Goal: Task Accomplishment & Management: Complete application form

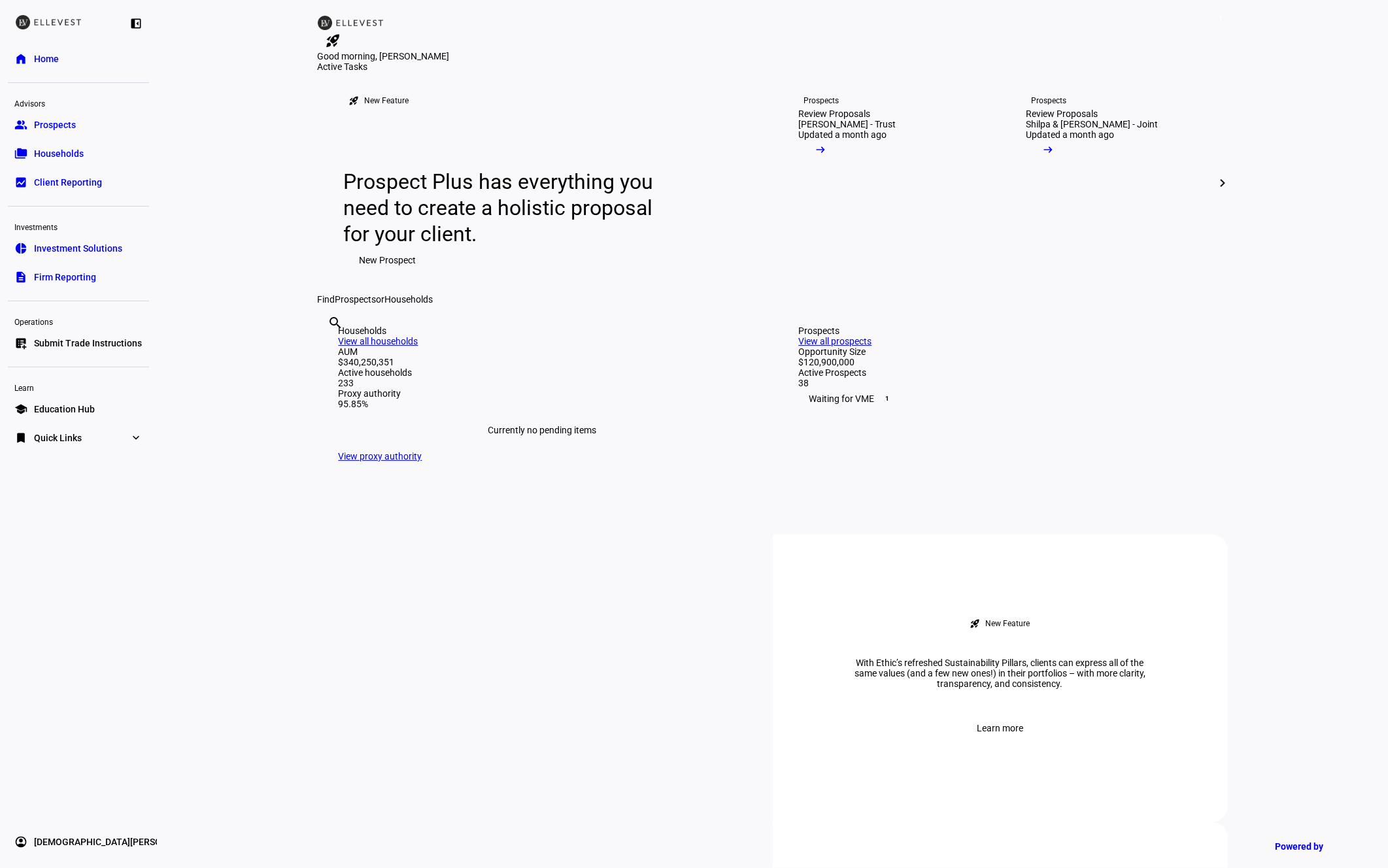
click at [60, 374] on div at bounding box center [78, 366] width 141 height 17
click at [64, 343] on span "Submit Trade Instructions" at bounding box center [88, 343] width 108 height 13
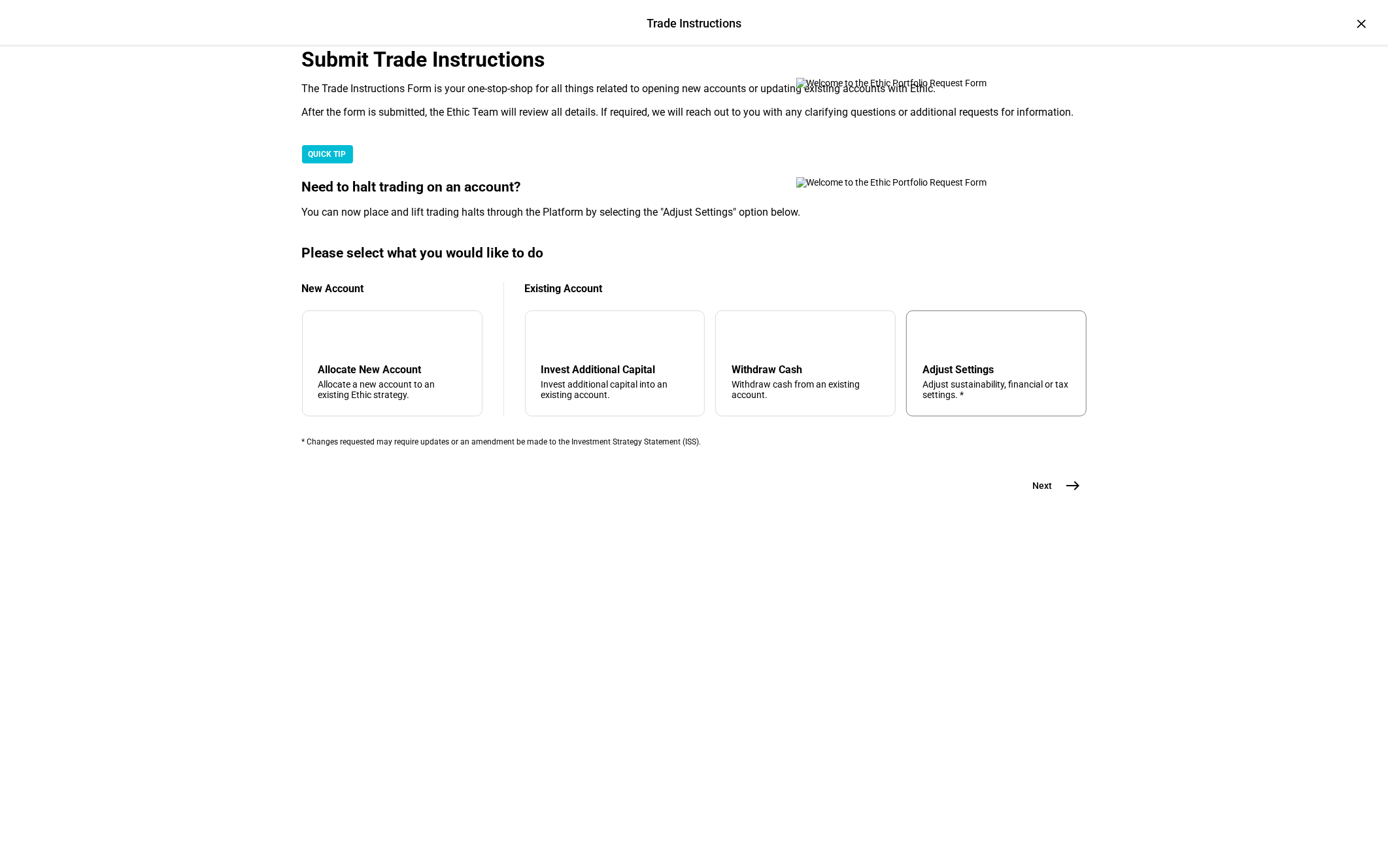
click at [950, 416] on div "tune Adjust Settings Adjust sustainability, financial or tax settings. *" at bounding box center [996, 363] width 180 height 106
click at [1039, 499] on button "Next east" at bounding box center [1052, 486] width 69 height 26
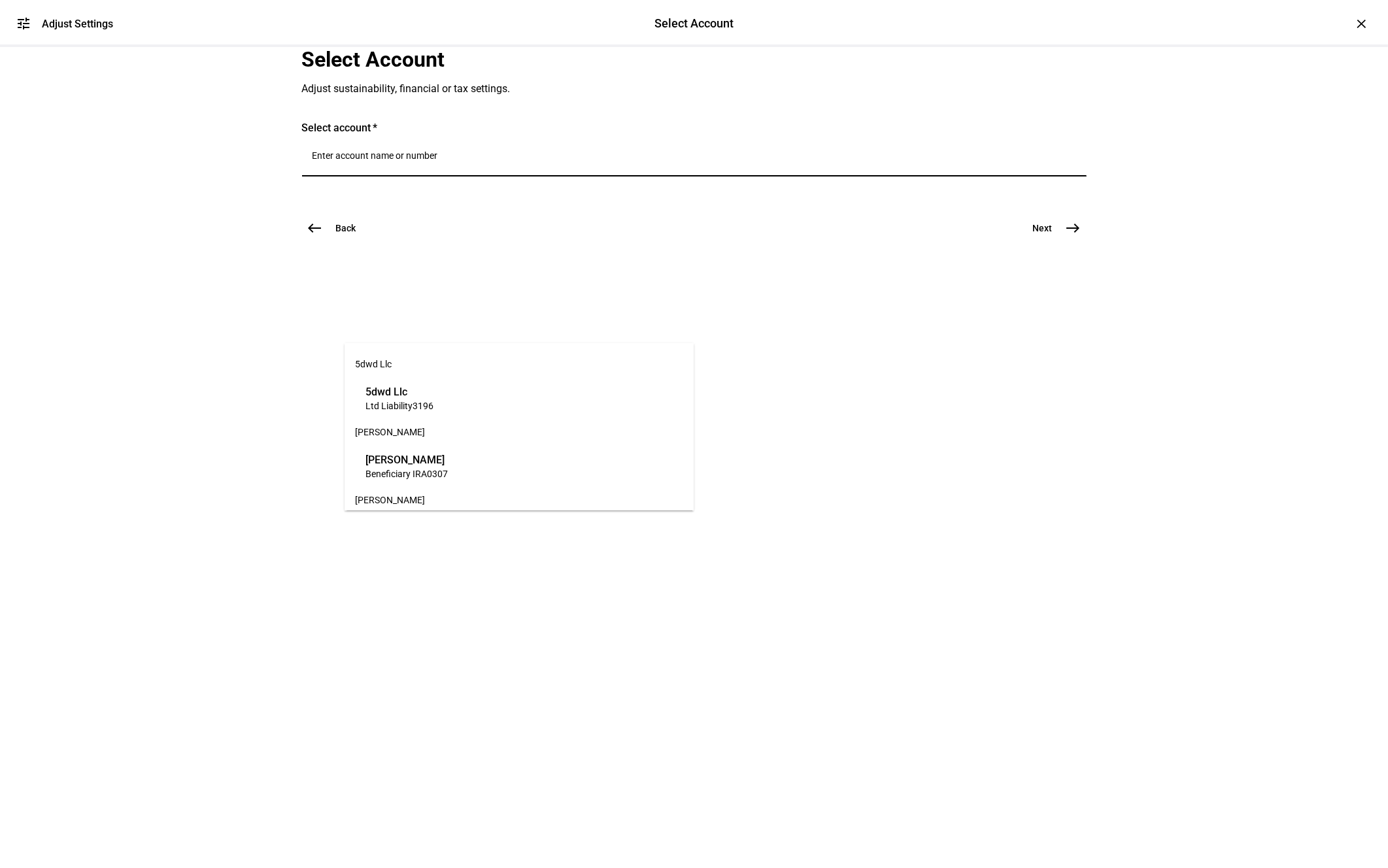
click at [439, 161] on input "Number" at bounding box center [694, 155] width 763 height 11
type input "wear"
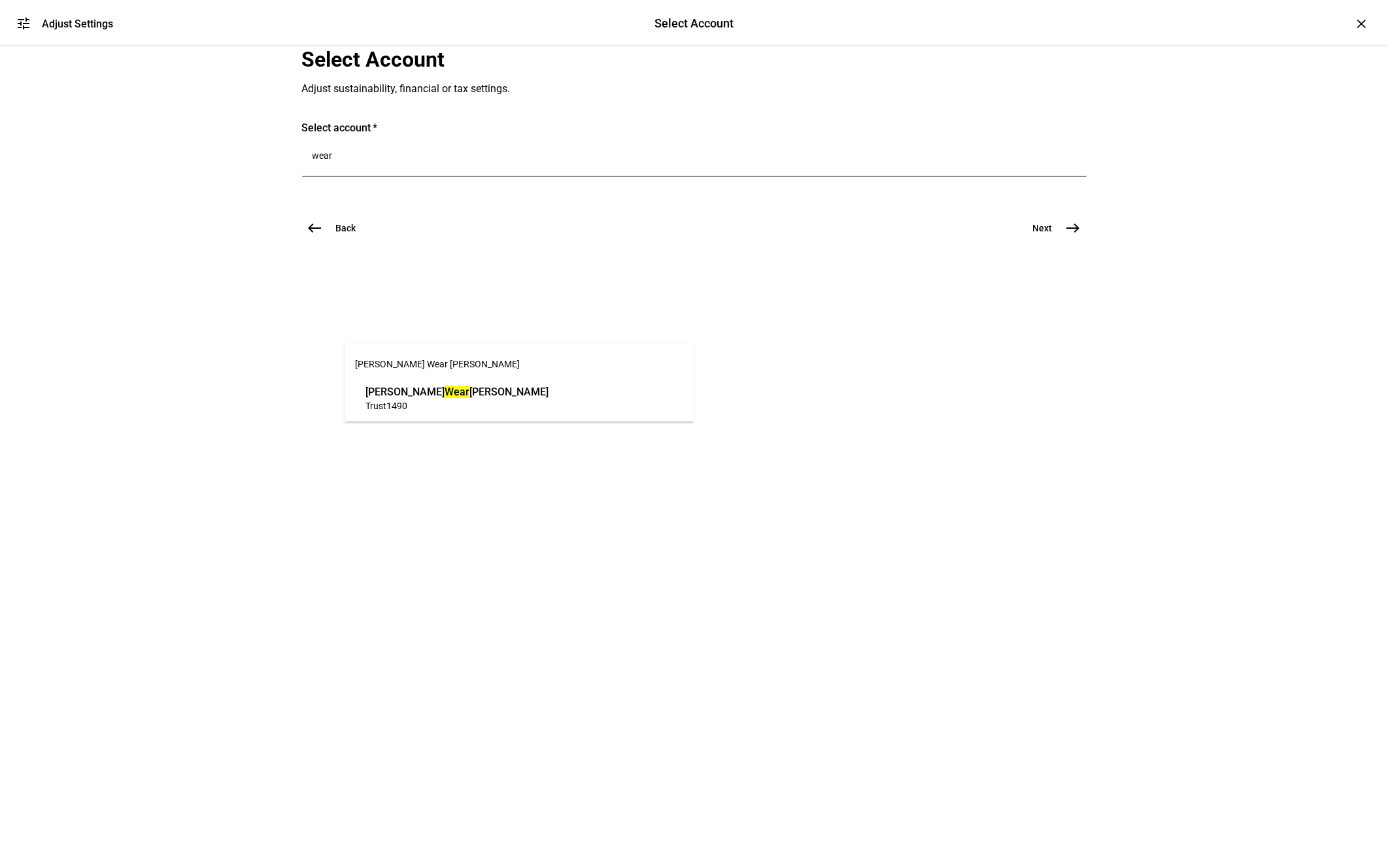
click at [460, 407] on span "Trust 1490" at bounding box center [456, 405] width 183 height 12
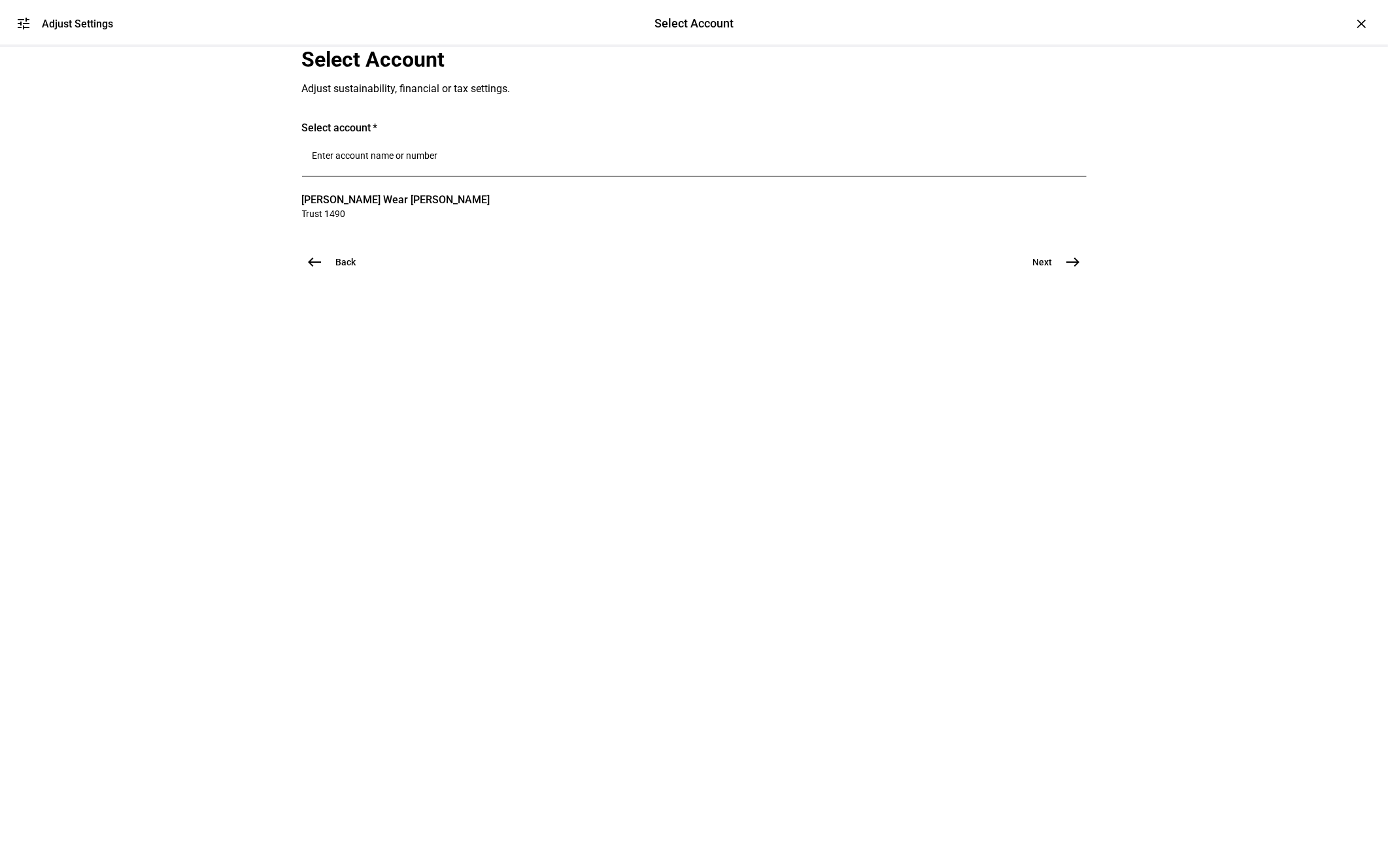
click at [1066, 270] on mat-icon "east" at bounding box center [1073, 262] width 16 height 16
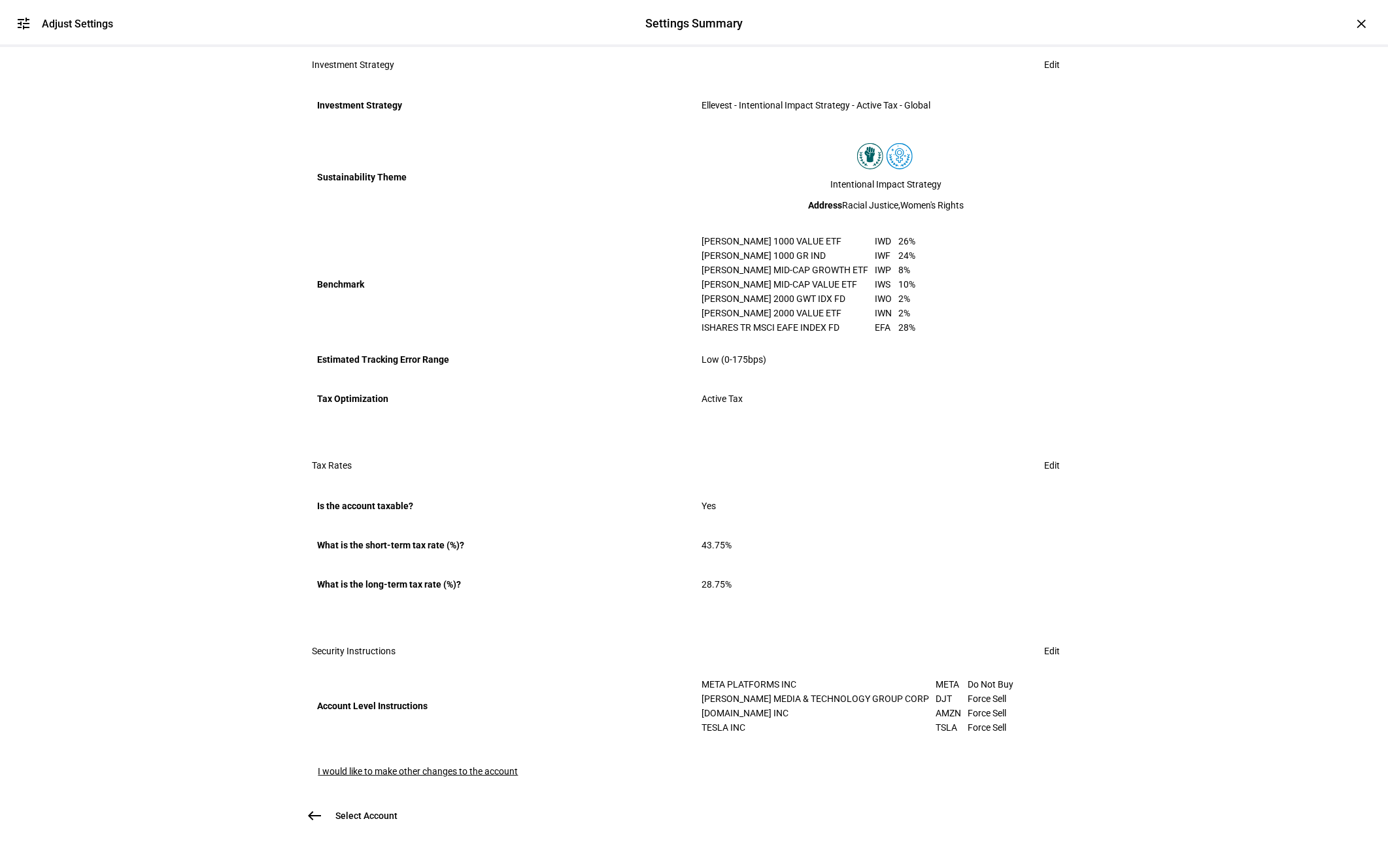
scroll to position [530, 0]
drag, startPoint x: 928, startPoint y: 675, endPoint x: 925, endPoint y: 703, distance: 28.2
click at [925, 703] on table "META PLATFORMS INC META Do Not Buy [PERSON_NAME] MEDIA & TECHNOLOGY GROUP CORP …" at bounding box center [858, 706] width 312 height 57
click at [968, 720] on td "Force Sell" at bounding box center [991, 727] width 46 height 14
drag, startPoint x: 901, startPoint y: 689, endPoint x: 950, endPoint y: 688, distance: 49.0
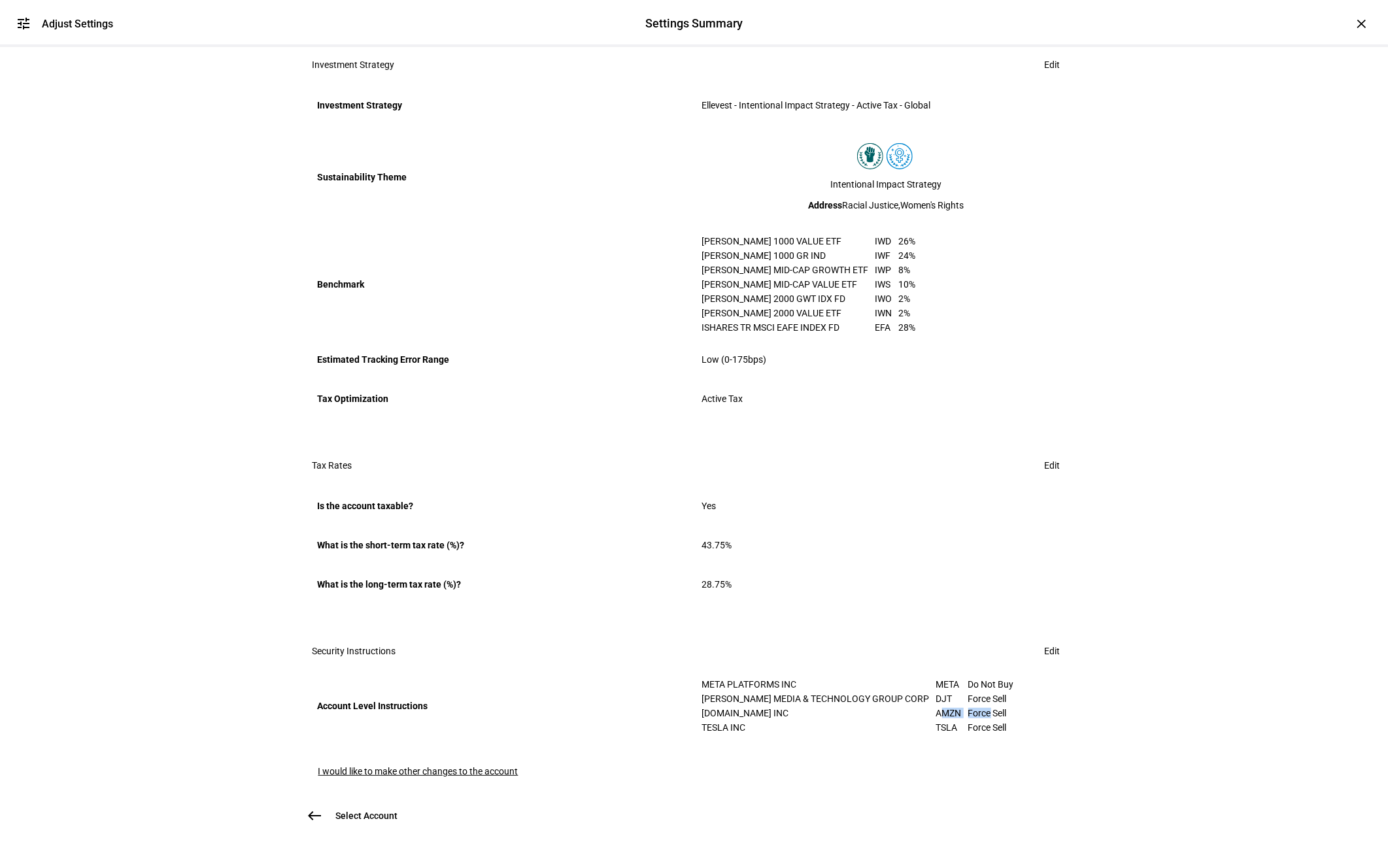
click at [950, 706] on tr "[DOMAIN_NAME] INC AMZN Force Sell" at bounding box center [858, 713] width 312 height 14
drag, startPoint x: 907, startPoint y: 703, endPoint x: 973, endPoint y: 698, distance: 66.2
click at [973, 720] on tr "TESLA INC TSLA Force Sell" at bounding box center [858, 727] width 312 height 14
click at [983, 630] on mat-toolbar "Security Instructions Edit" at bounding box center [694, 651] width 784 height 42
click at [1058, 638] on span at bounding box center [1052, 651] width 47 height 26
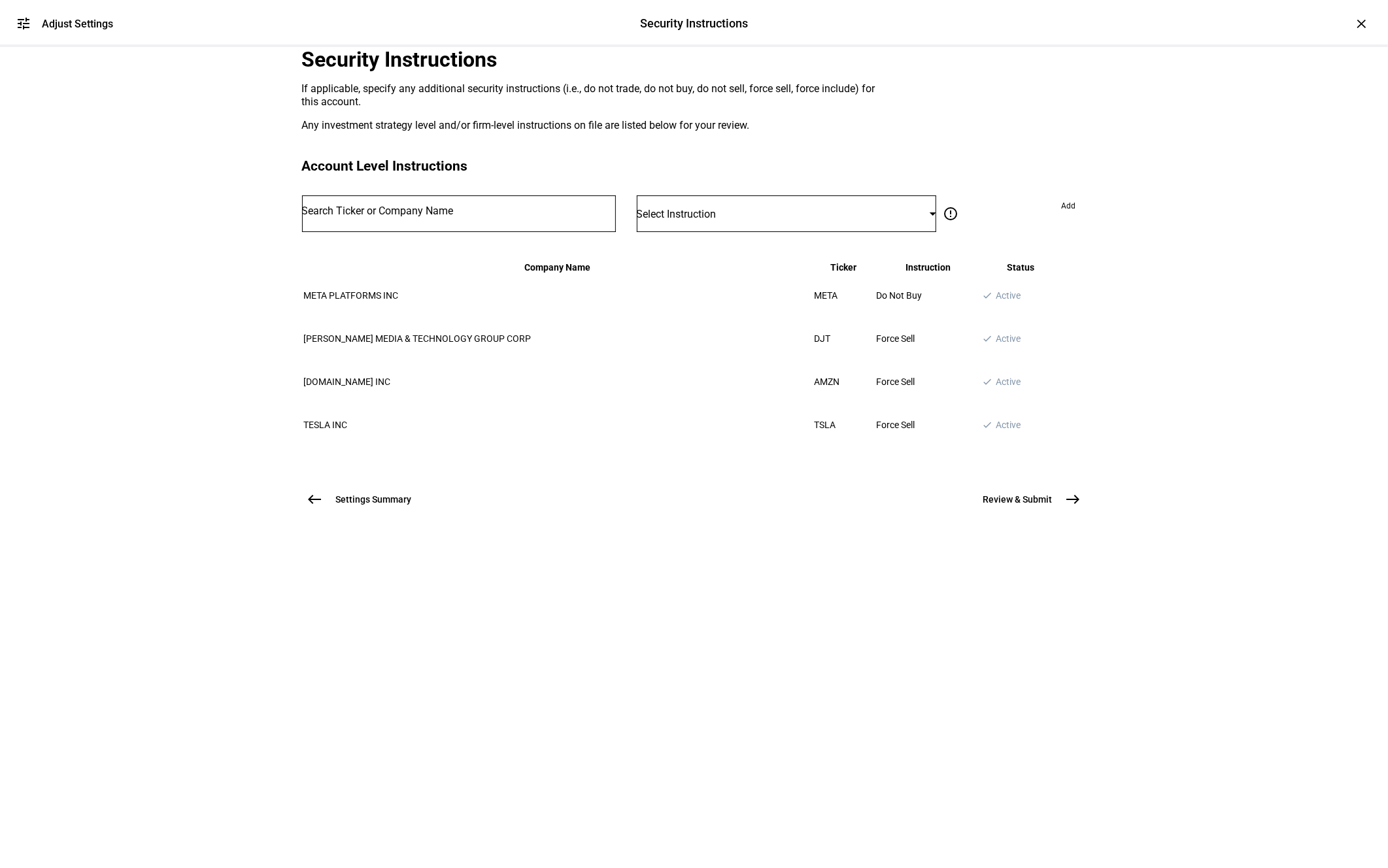
scroll to position [0, 0]
click at [543, 216] on input "Number" at bounding box center [459, 211] width 314 height 11
click at [490, 216] on input "bx" at bounding box center [459, 211] width 314 height 11
type input "b"
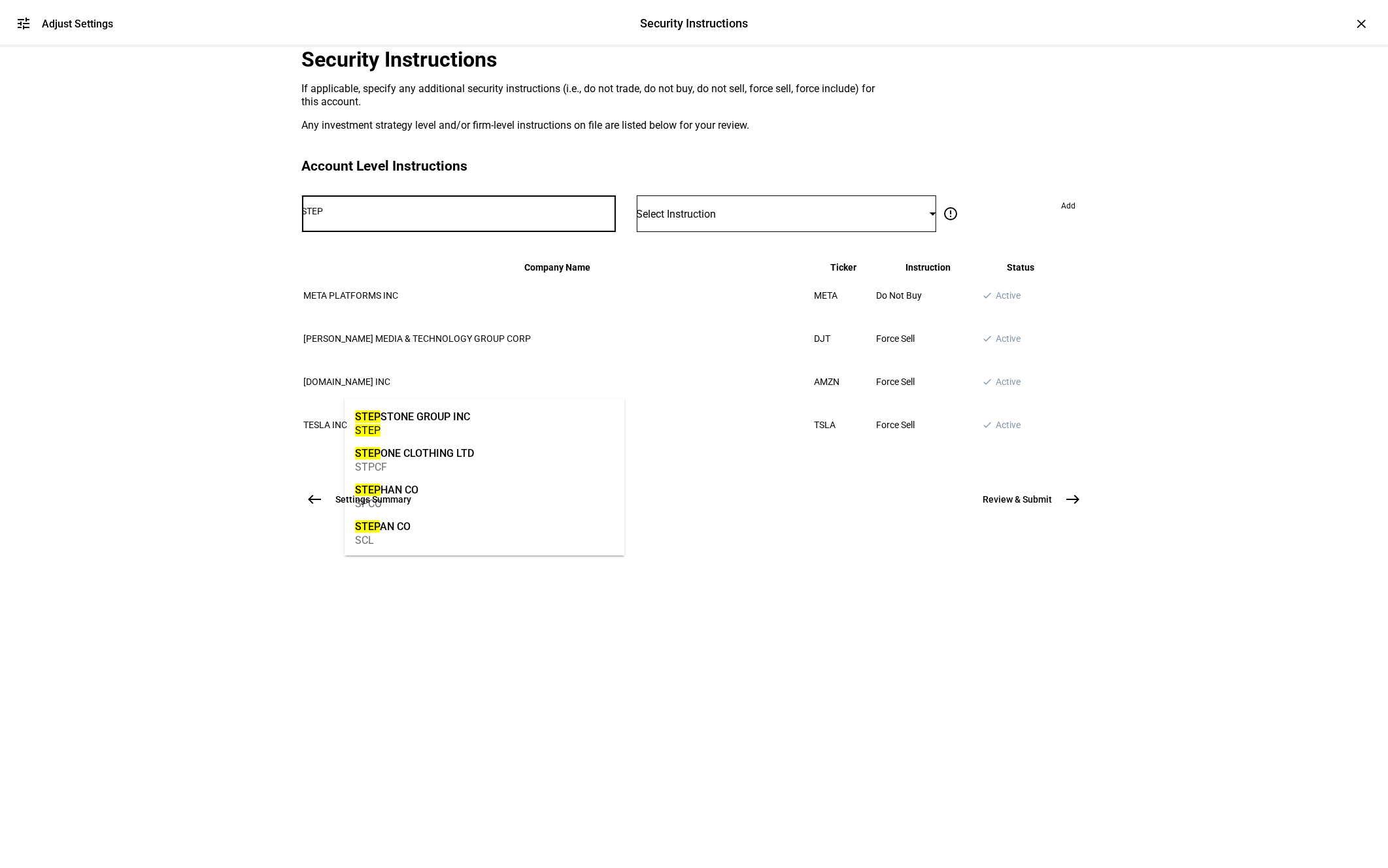
type input "STEP"
click at [477, 412] on mat-option "STEP STONE GROUP INC STEP" at bounding box center [484, 422] width 280 height 37
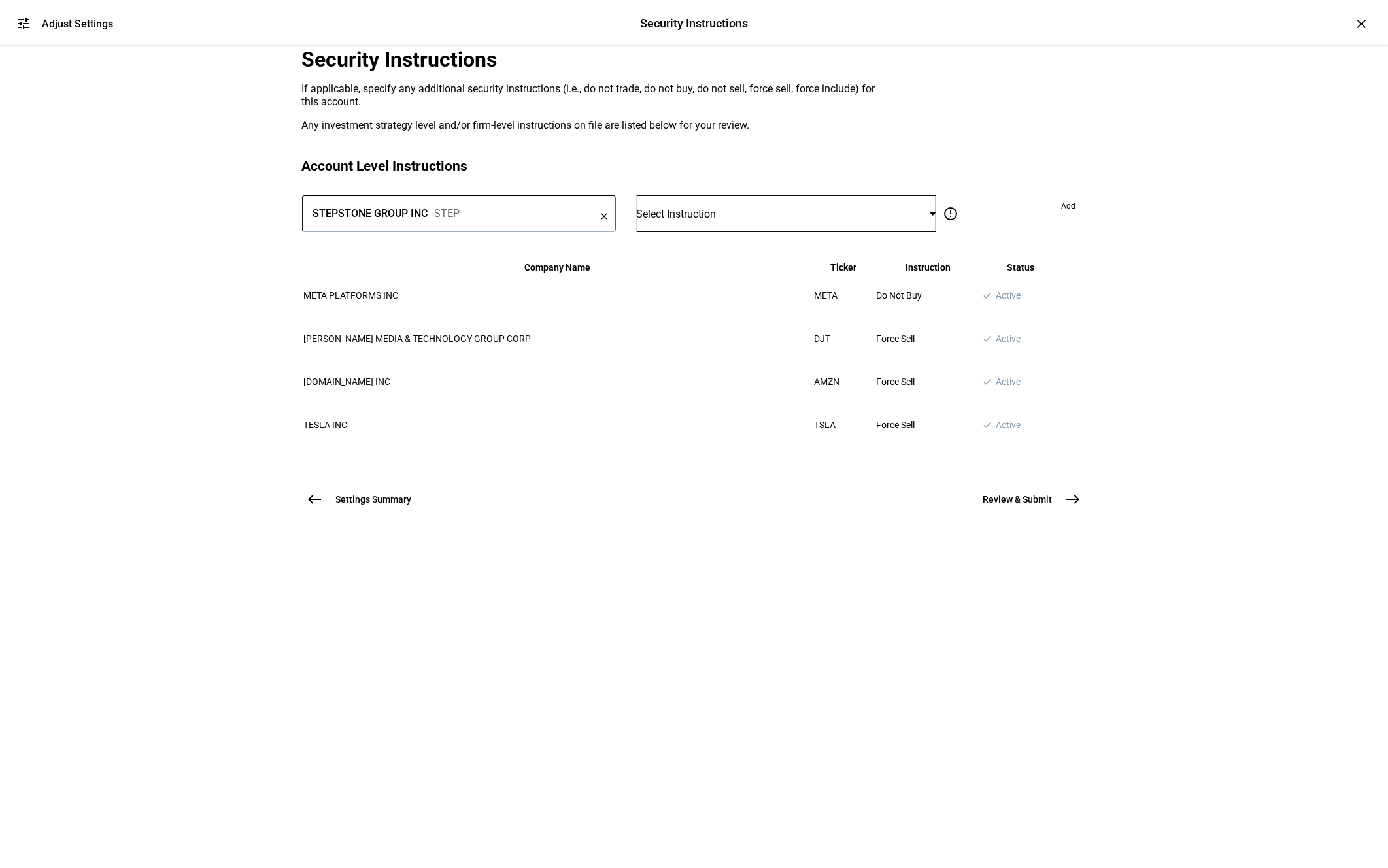
click at [808, 232] on div "Select Instruction" at bounding box center [786, 213] width 300 height 37
drag, startPoint x: 714, startPoint y: 473, endPoint x: 824, endPoint y: 430, distance: 118.1
click at [714, 473] on mat-option "Do Not Buy" at bounding box center [778, 482] width 266 height 32
click at [1002, 232] on div "error_outline Do not trade Restrict the account from selling and buying these s…" at bounding box center [1011, 213] width 150 height 37
click at [1051, 216] on span at bounding box center [1068, 206] width 35 height 21
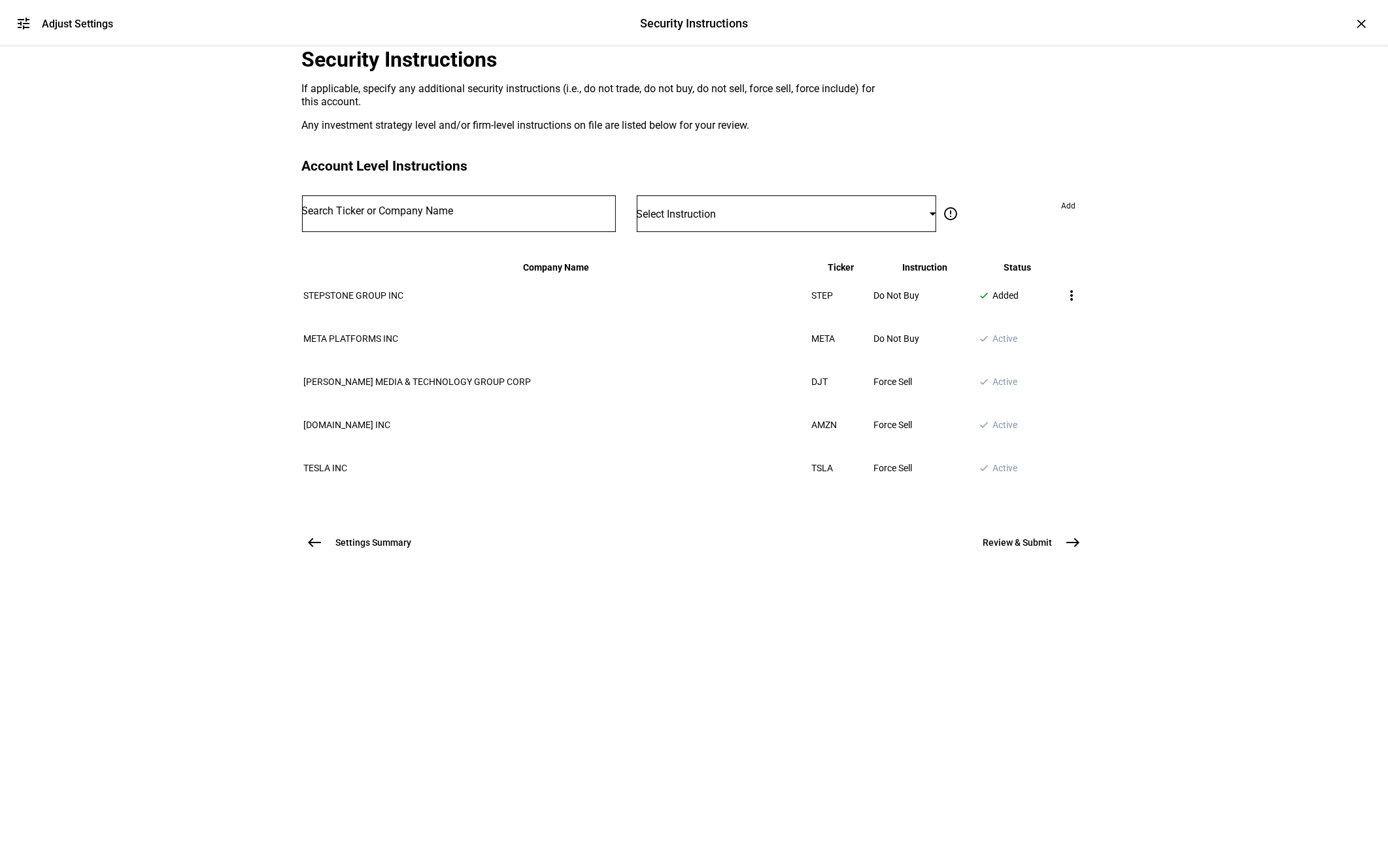
click at [496, 216] on input "Number" at bounding box center [459, 211] width 314 height 11
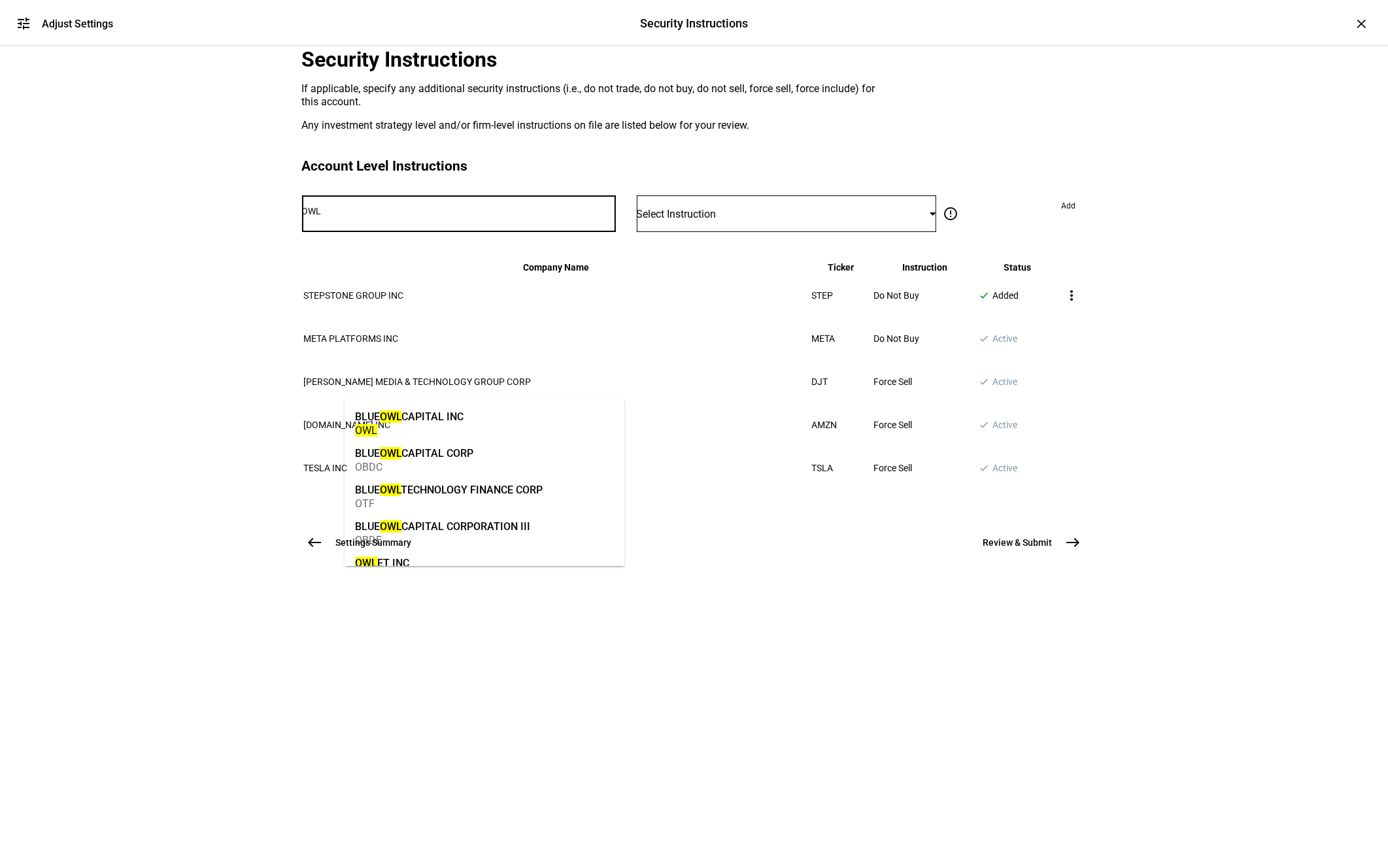
type input "OWL"
click at [477, 415] on mat-option "BLUE OWL CAPITAL INC OWL" at bounding box center [484, 422] width 280 height 37
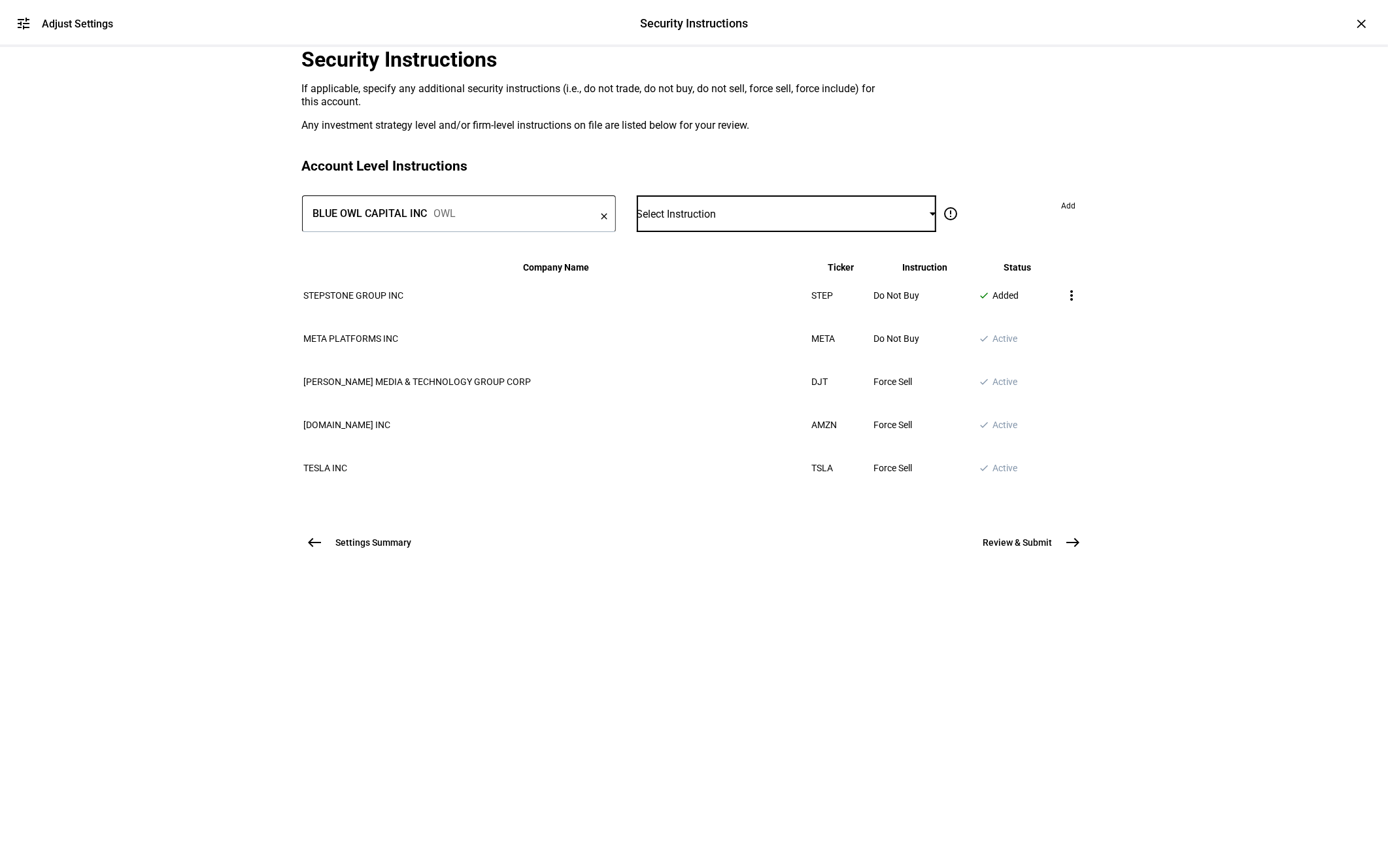
click at [717, 220] on span "Select Instruction" at bounding box center [676, 213] width 80 height 12
click at [693, 466] on mat-option "Do Not Buy" at bounding box center [778, 482] width 266 height 32
click at [1031, 232] on div "error_outline Do not trade Restrict the account from selling and buying these s…" at bounding box center [1011, 213] width 150 height 37
click at [1051, 216] on span at bounding box center [1068, 206] width 35 height 21
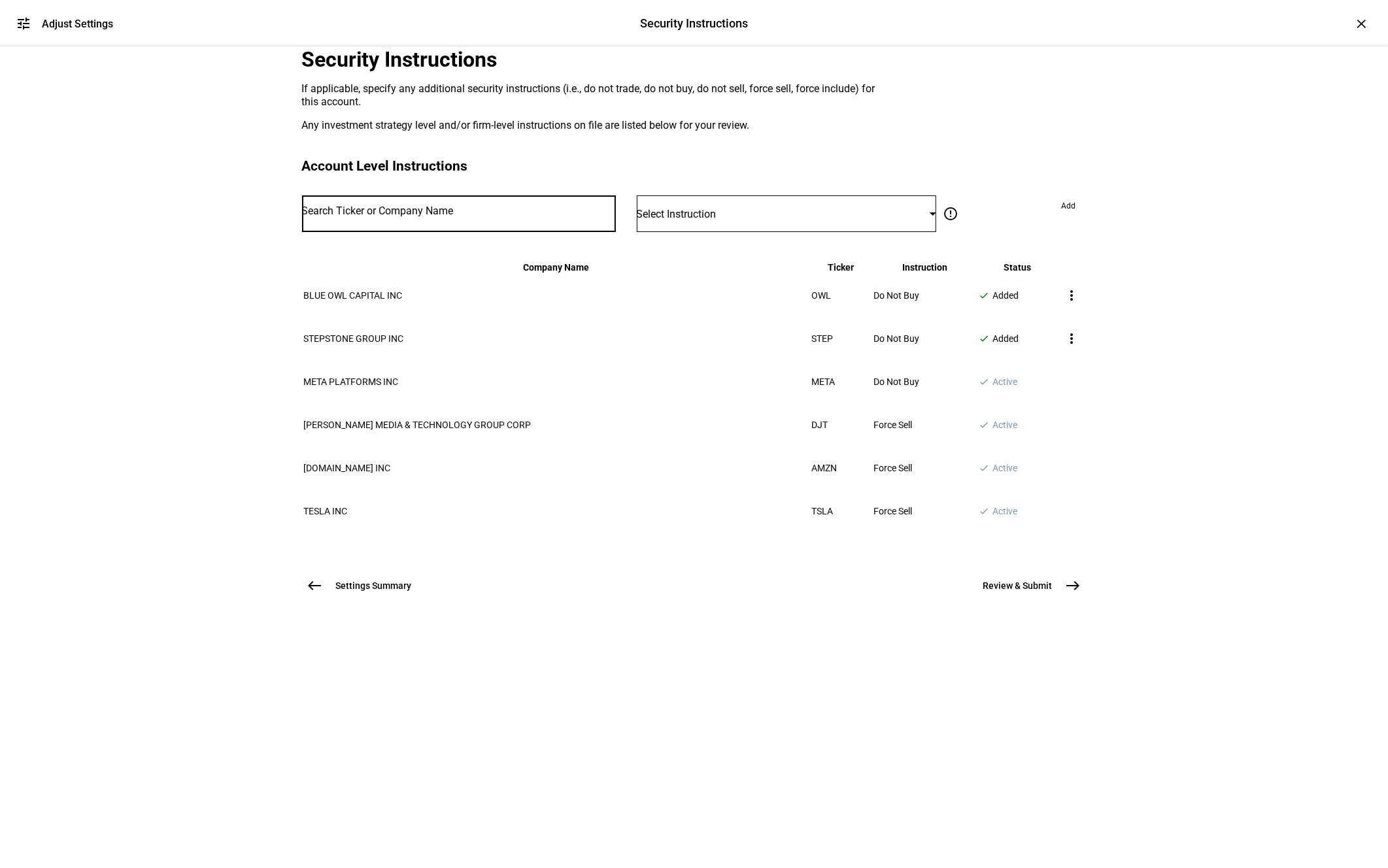
click at [490, 216] on input "Number" at bounding box center [459, 211] width 314 height 11
type input "TP"
type input "G"
type input "TPG"
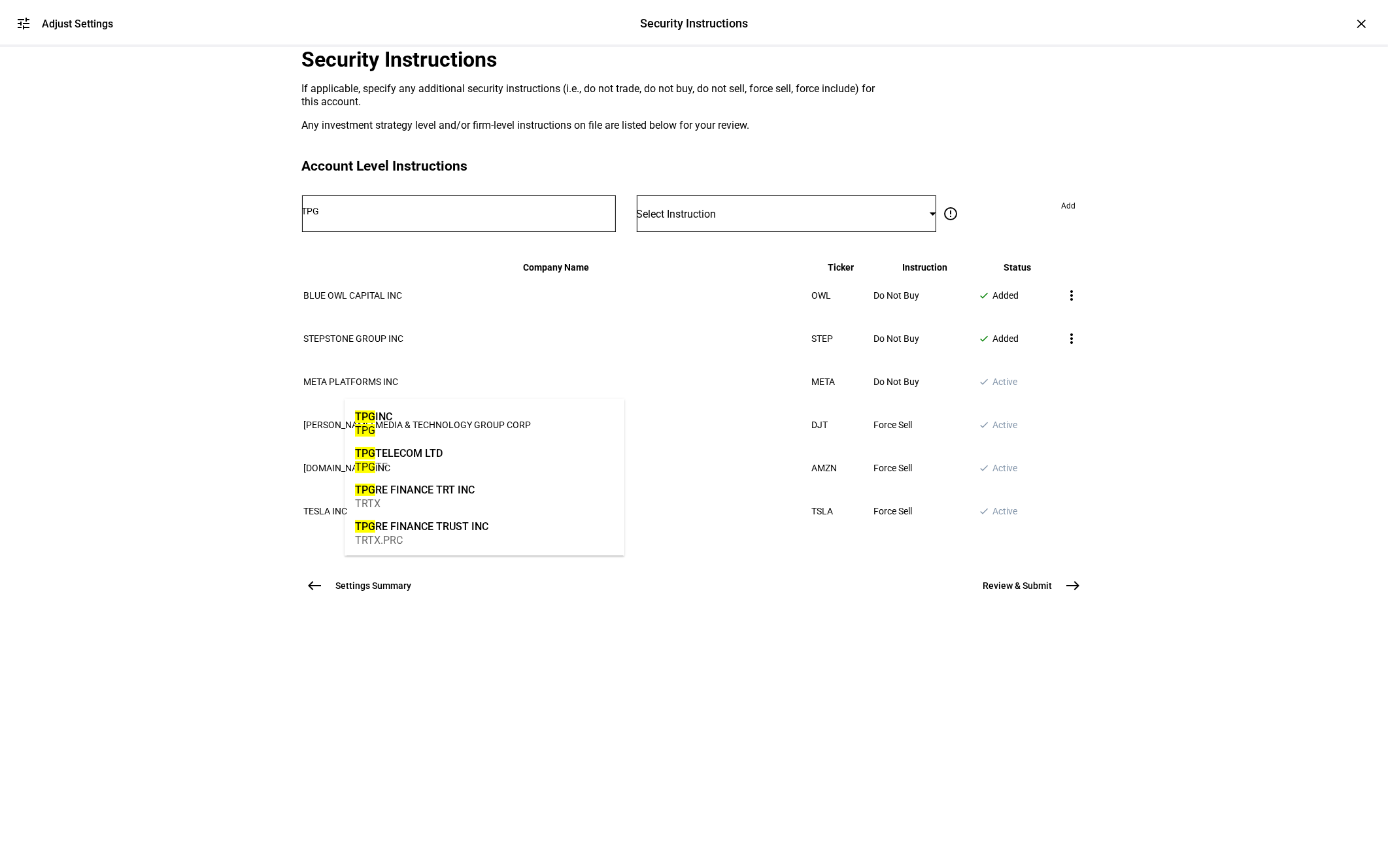
click at [395, 430] on div "TPG INC TPG" at bounding box center [373, 423] width 44 height 45
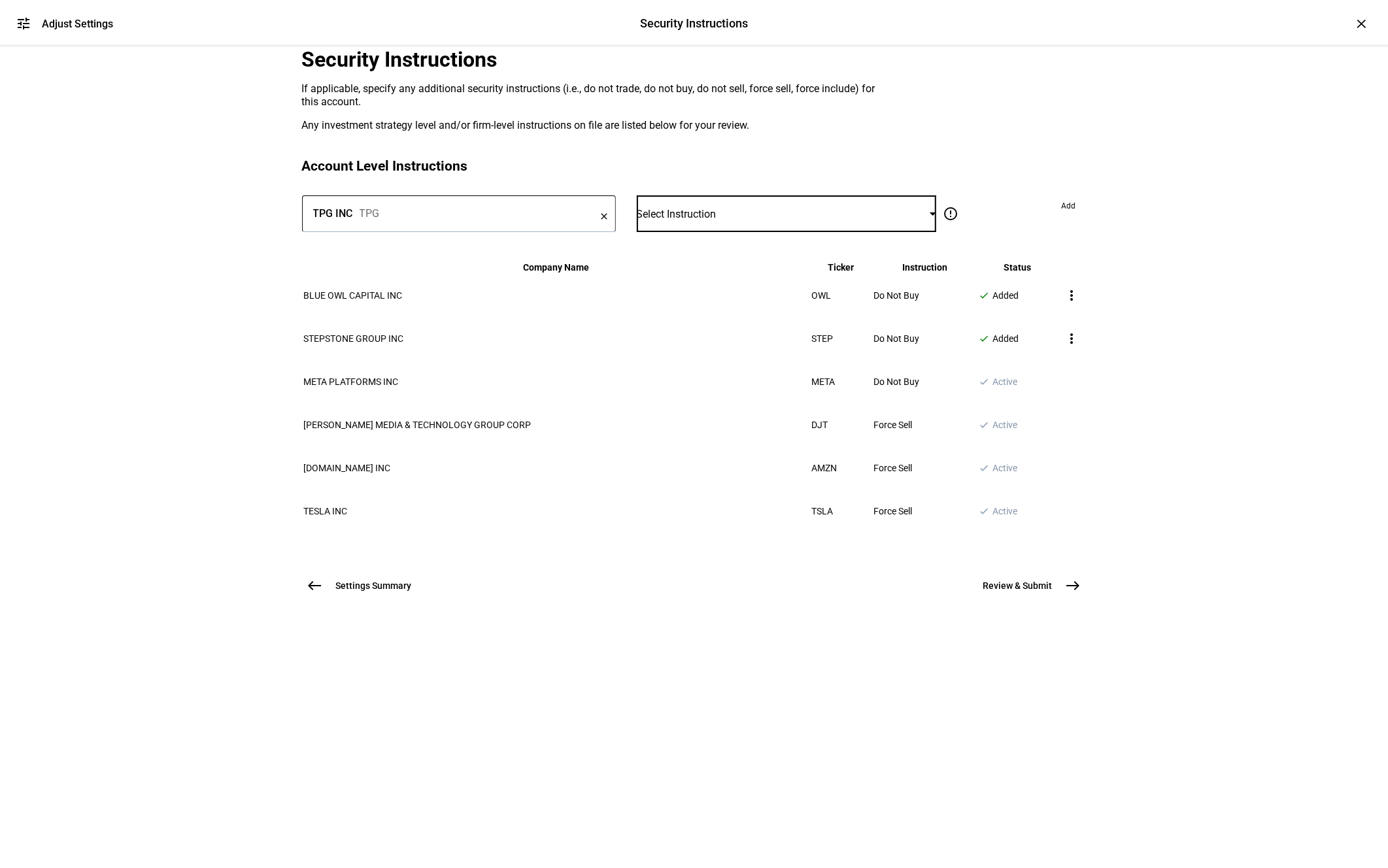
click at [753, 220] on div "Select Instruction" at bounding box center [783, 213] width 293 height 12
click at [702, 477] on span "Do Not Buy" at bounding box center [679, 482] width 46 height 11
click at [1051, 216] on span at bounding box center [1068, 206] width 35 height 21
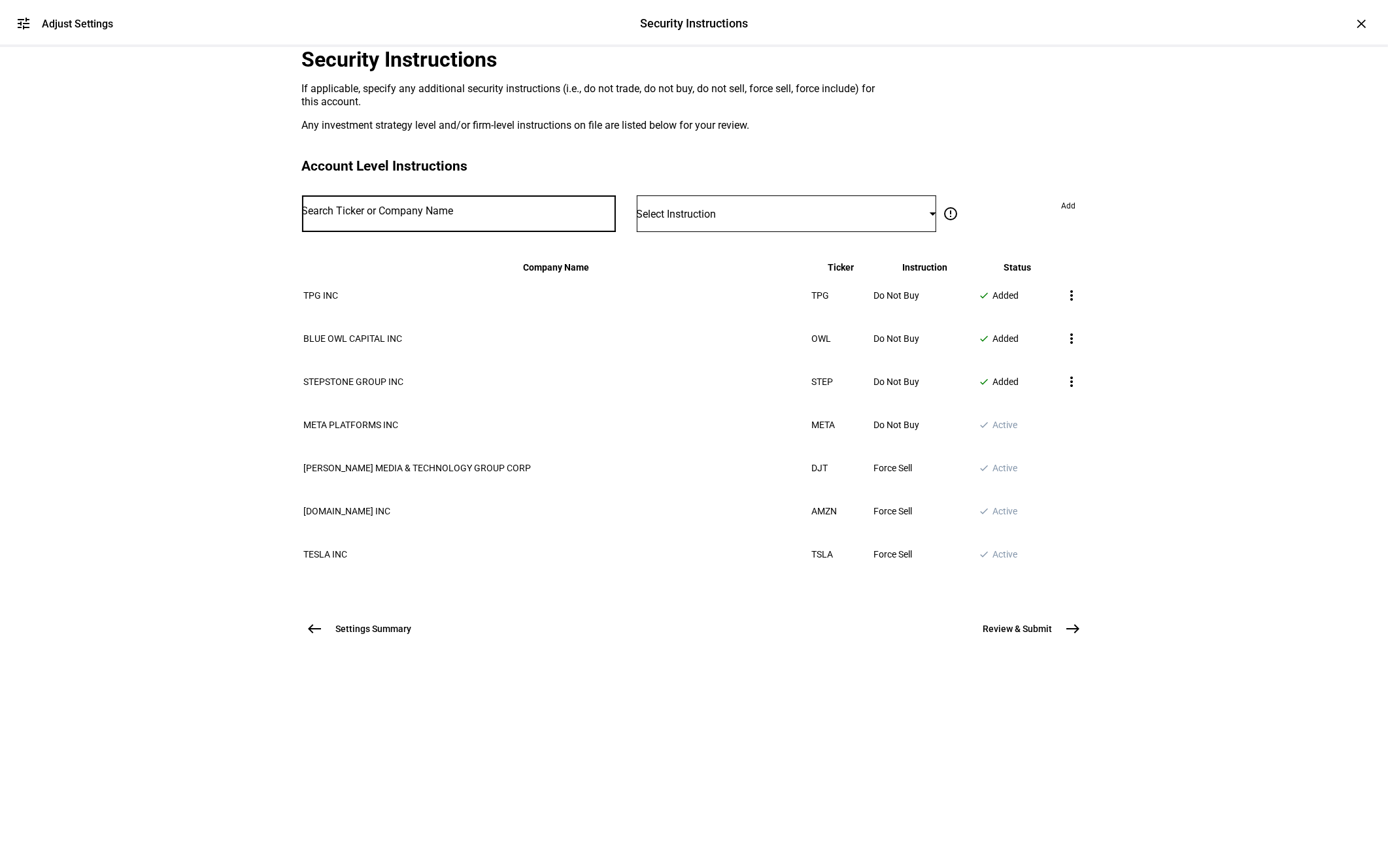
click at [508, 216] on input "Number" at bounding box center [459, 211] width 314 height 11
type input "ARES"
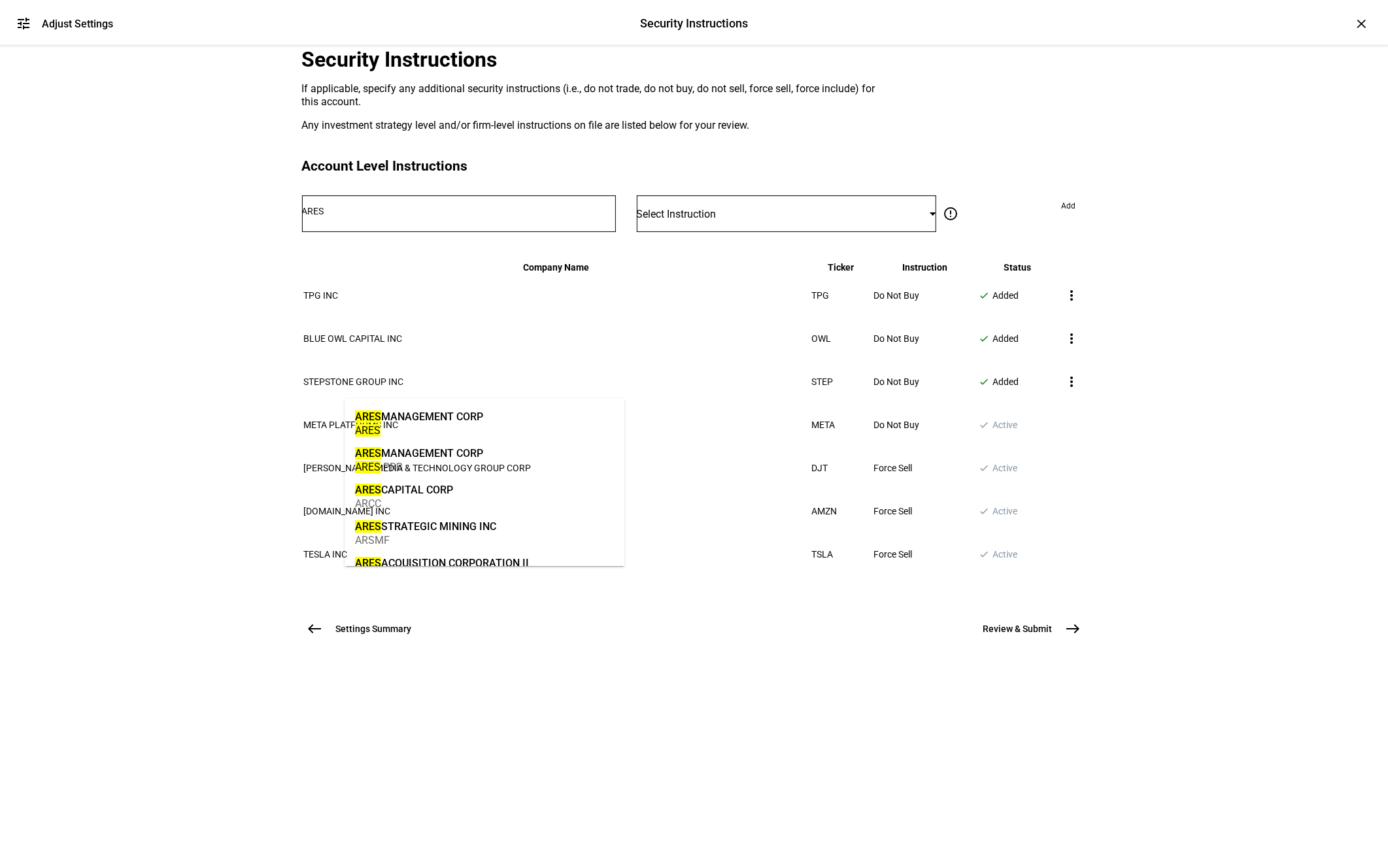
drag, startPoint x: 487, startPoint y: 423, endPoint x: 823, endPoint y: 404, distance: 336.5
click at [487, 423] on div "ARES MANAGEMENT CORP ARES" at bounding box center [418, 423] width 134 height 45
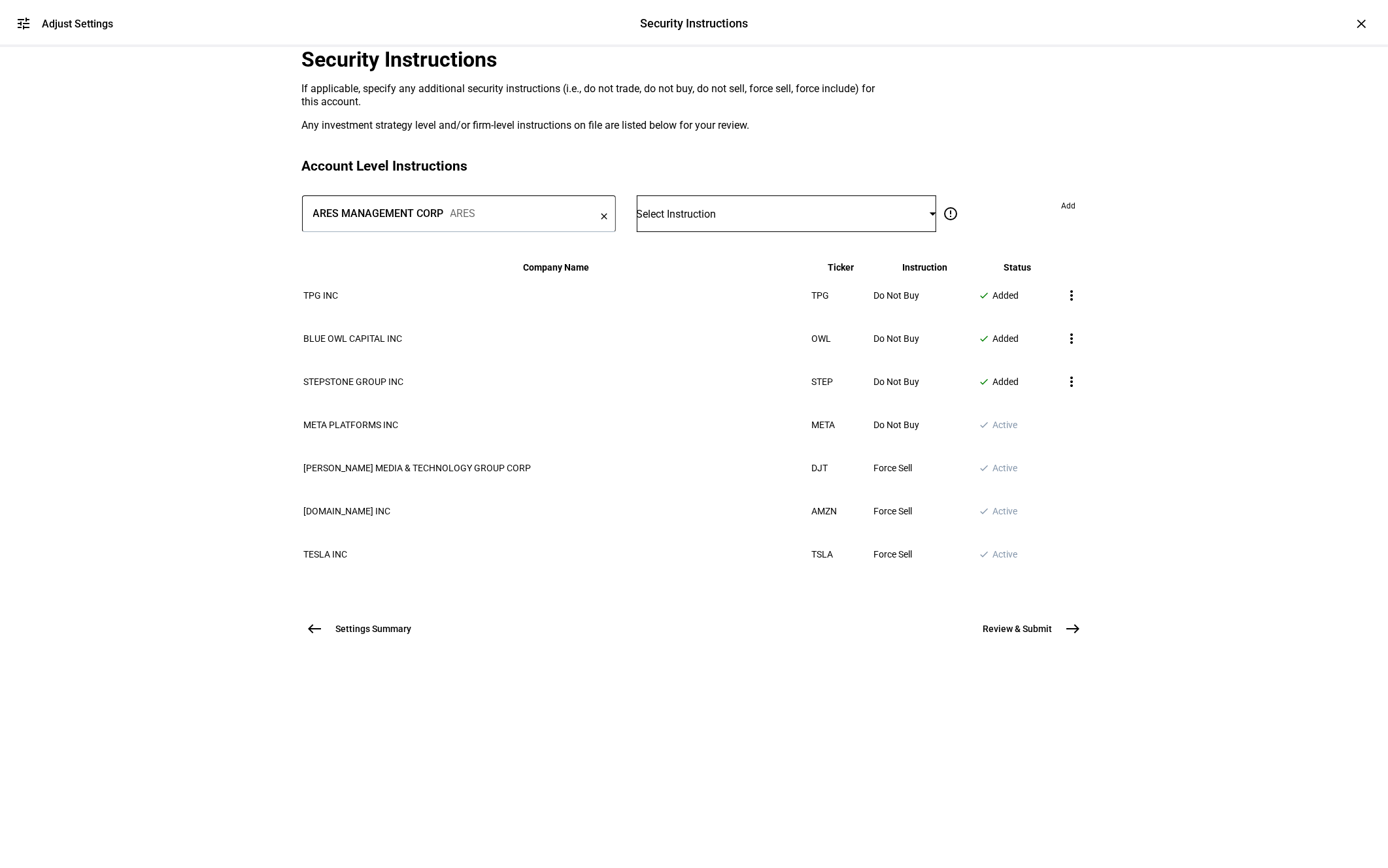
click at [863, 220] on div "Select Instruction" at bounding box center [783, 213] width 293 height 12
drag, startPoint x: 734, startPoint y: 468, endPoint x: 740, endPoint y: 464, distance: 7.2
click at [734, 468] on mat-option "Do Not Buy" at bounding box center [778, 482] width 266 height 32
click at [1051, 216] on span at bounding box center [1068, 206] width 35 height 21
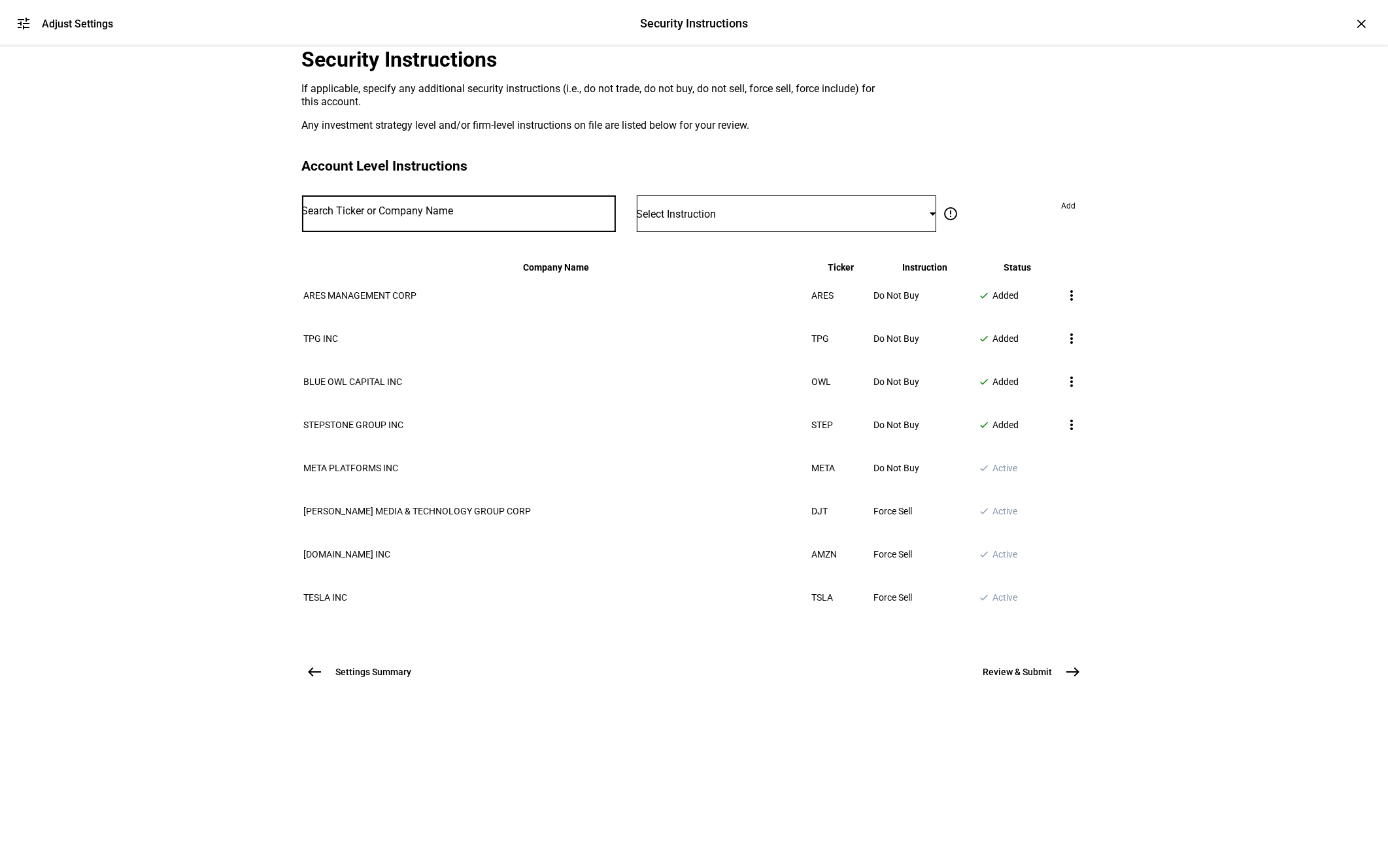
click at [502, 216] on input "Number" at bounding box center [459, 211] width 314 height 11
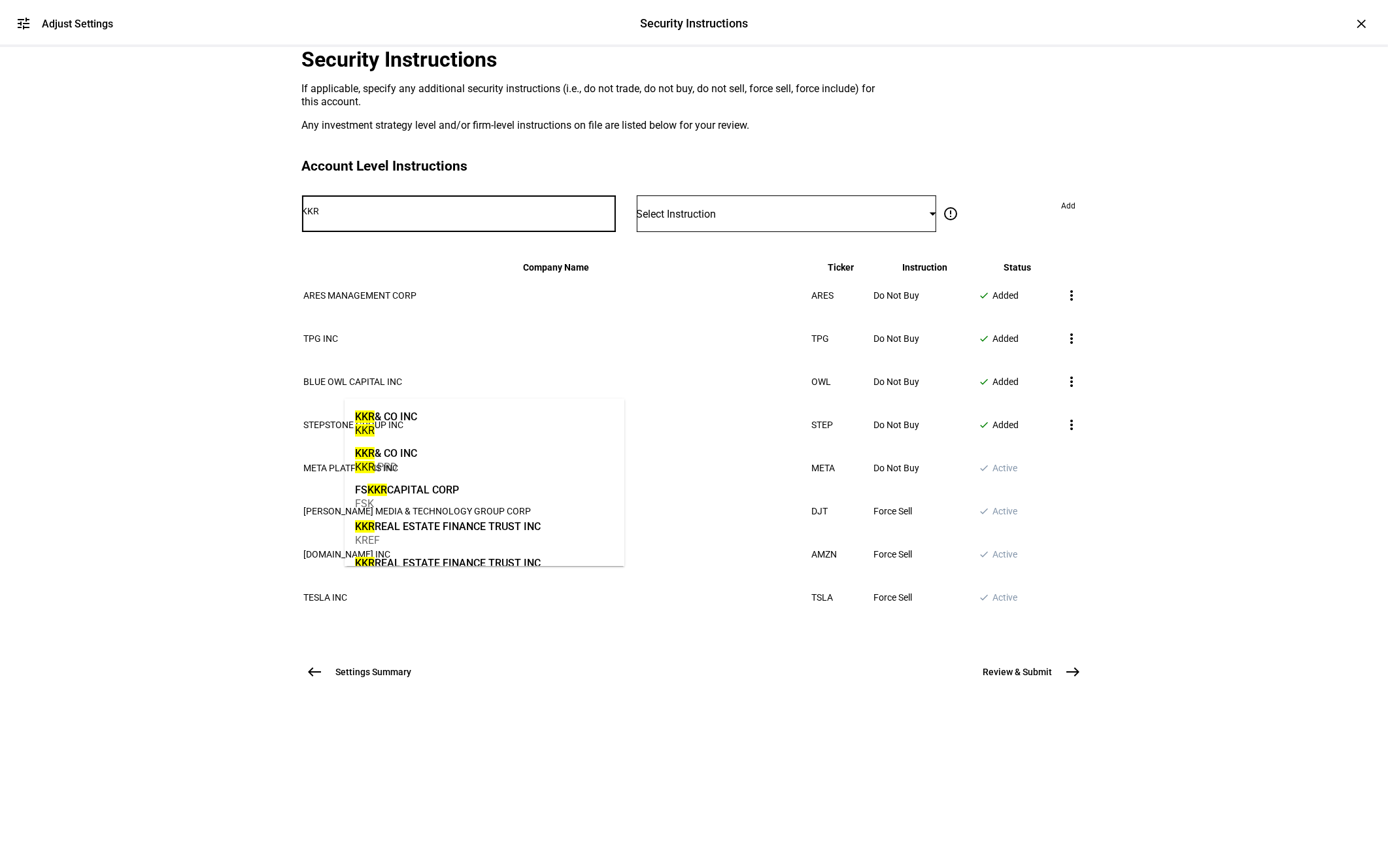
type input "KKR"
click at [477, 423] on mat-option "KKR & CO INC KKR" at bounding box center [484, 422] width 280 height 37
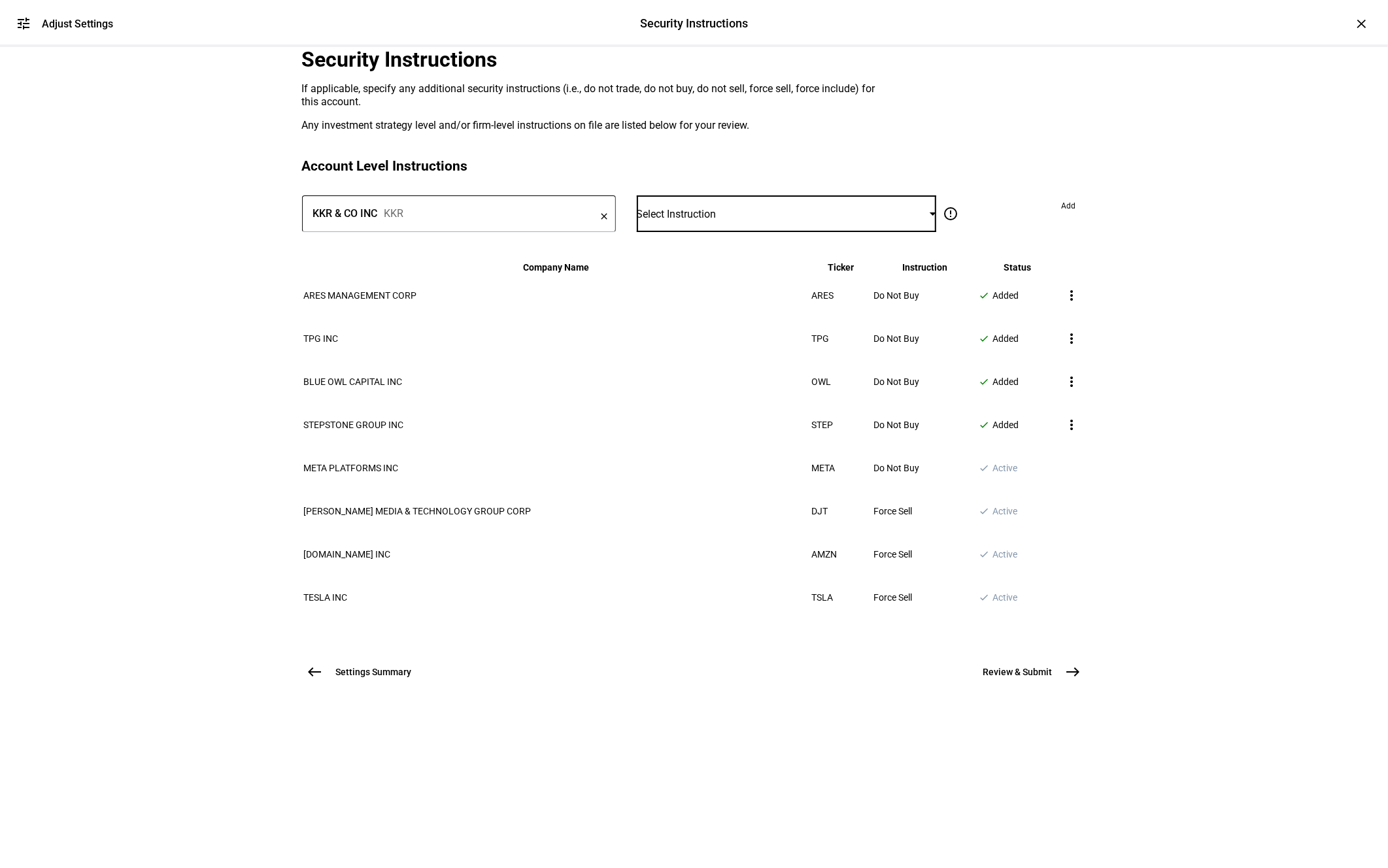
click at [737, 220] on div "Select Instruction" at bounding box center [783, 213] width 293 height 12
click at [708, 468] on mat-option "Do Not Buy" at bounding box center [778, 482] width 266 height 32
click at [1062, 216] on span "Add" at bounding box center [1069, 206] width 14 height 21
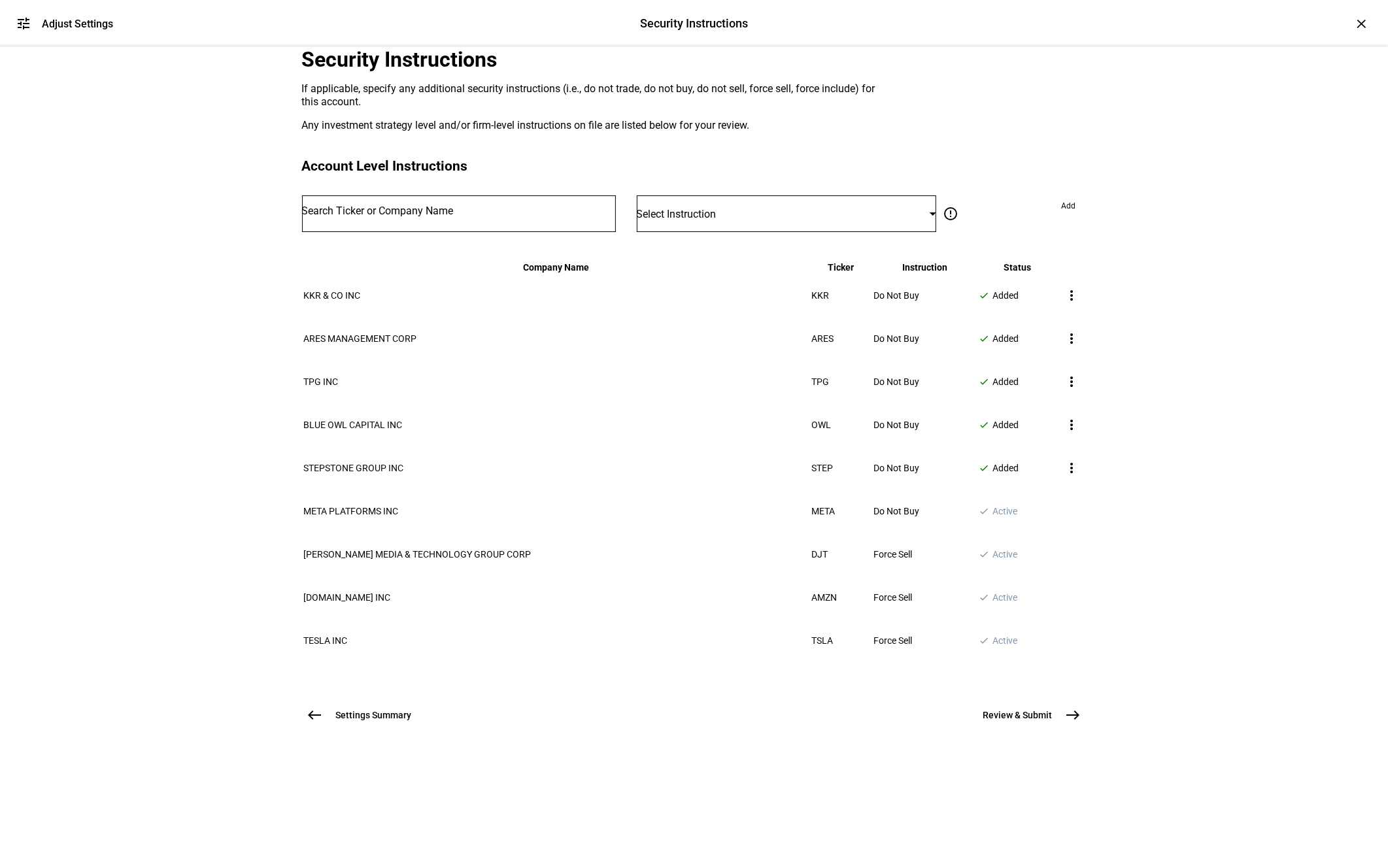
click at [454, 232] on div at bounding box center [459, 213] width 314 height 37
click at [435, 216] on input "BX" at bounding box center [459, 211] width 314 height 11
type input "blackstone"
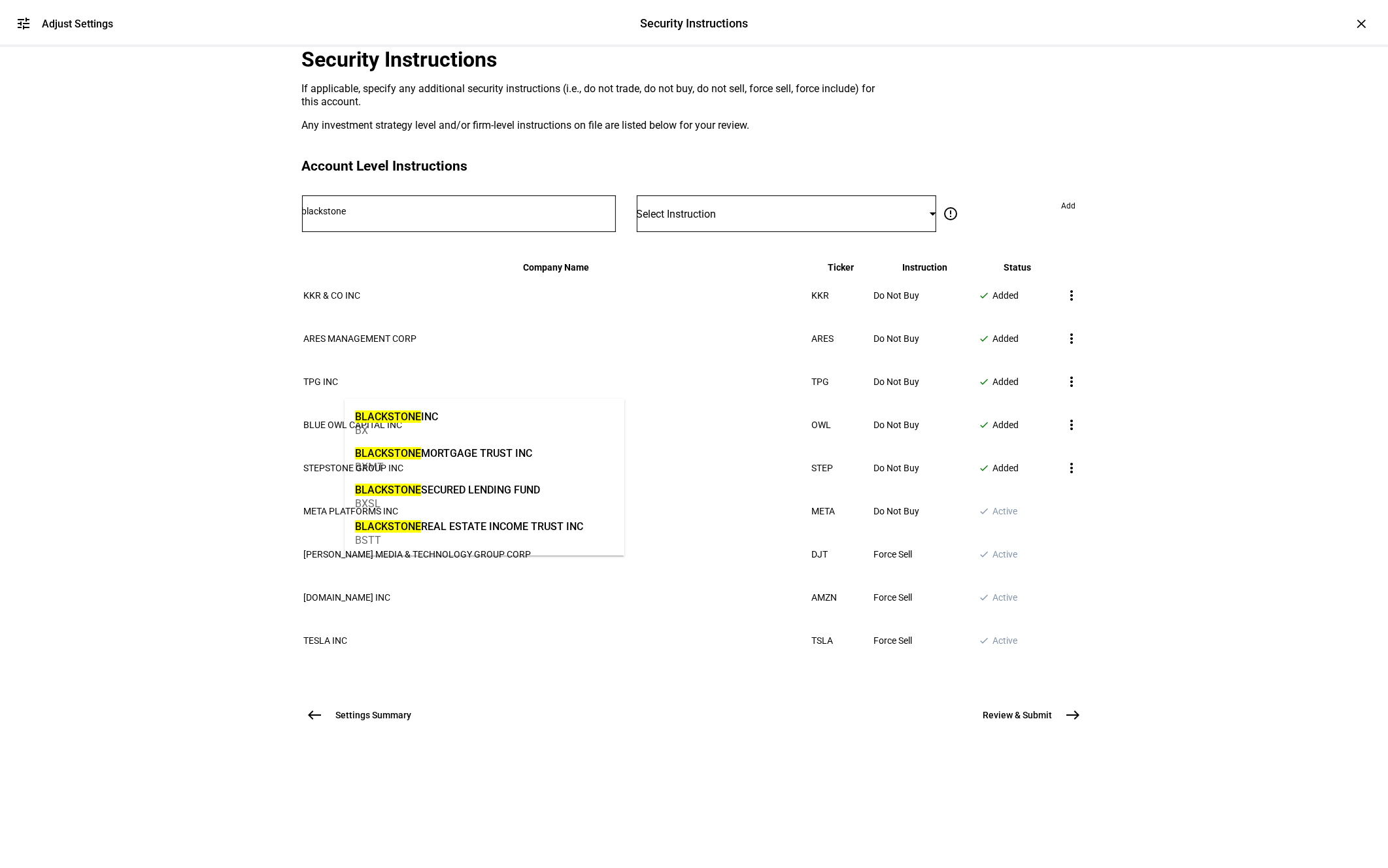
click at [408, 430] on div "BX" at bounding box center [397, 430] width 83 height 12
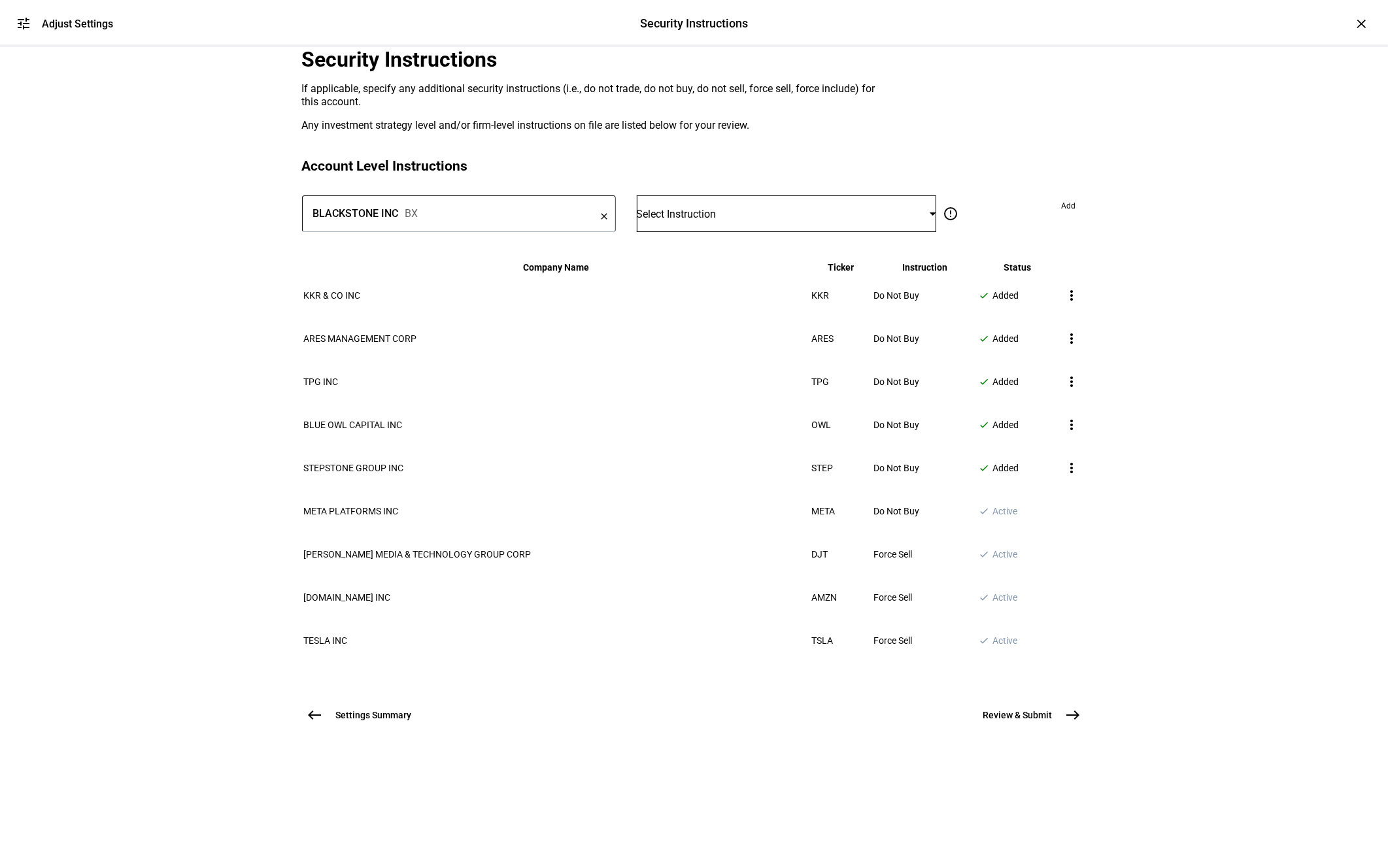
click at [740, 220] on div "Select Instruction" at bounding box center [783, 213] width 293 height 12
click at [702, 477] on span "Do Not Buy" at bounding box center [679, 482] width 46 height 11
click at [1051, 216] on span at bounding box center [1068, 206] width 35 height 21
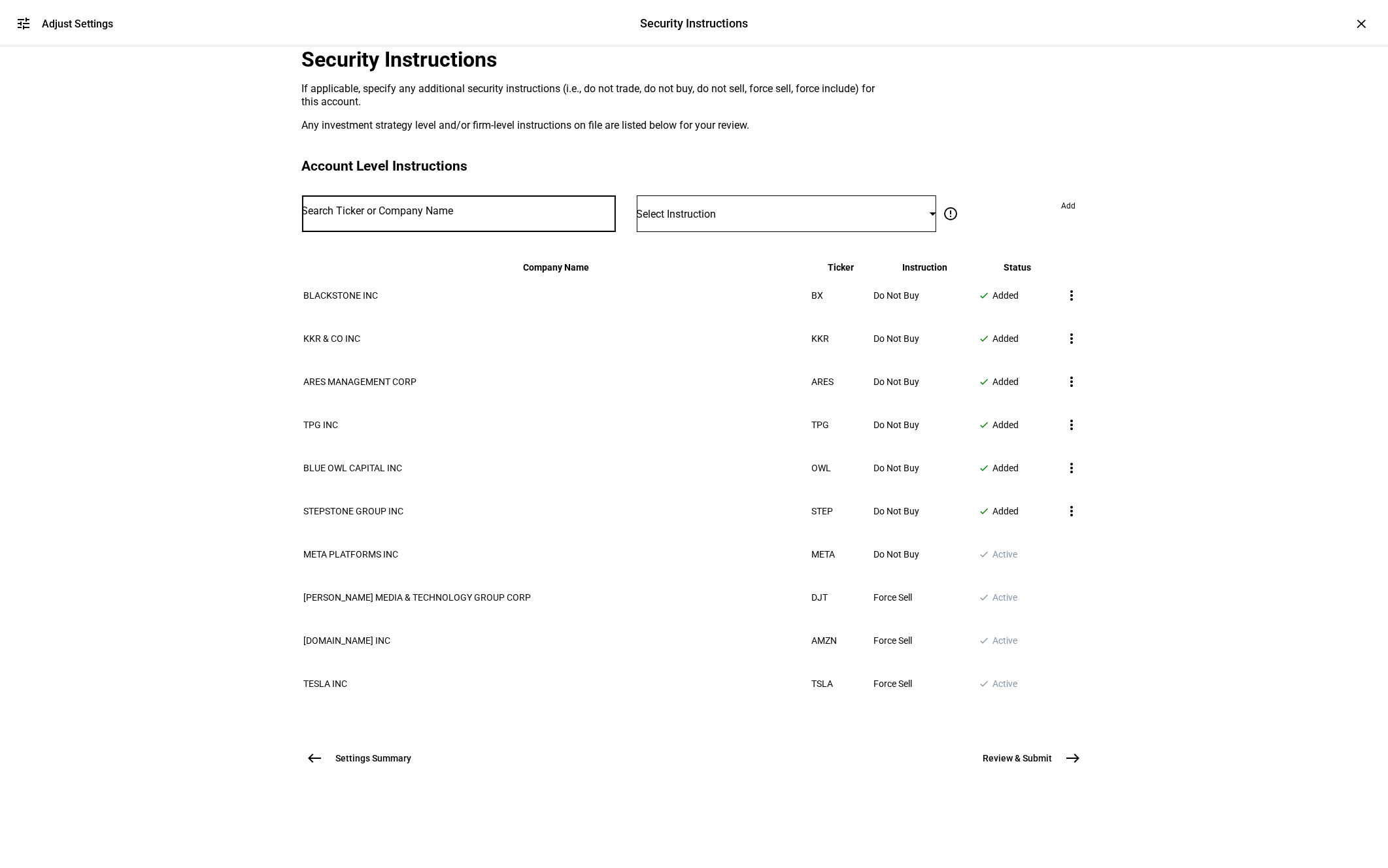
click at [546, 216] on input "Number" at bounding box center [459, 211] width 314 height 11
type input "apollo"
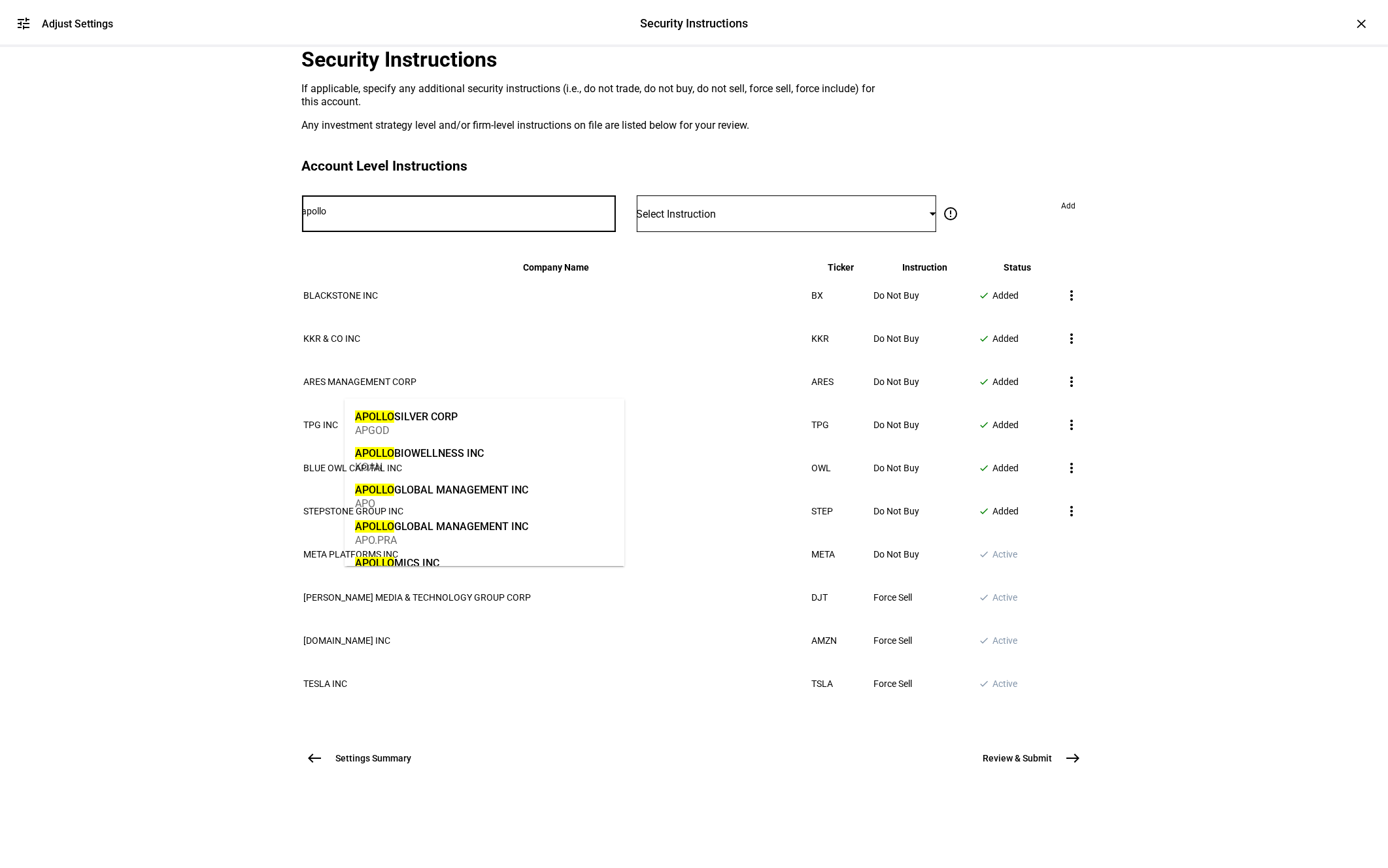
click at [451, 494] on div "APOLLO GLOBAL MANAGEMENT INC" at bounding box center [441, 489] width 173 height 15
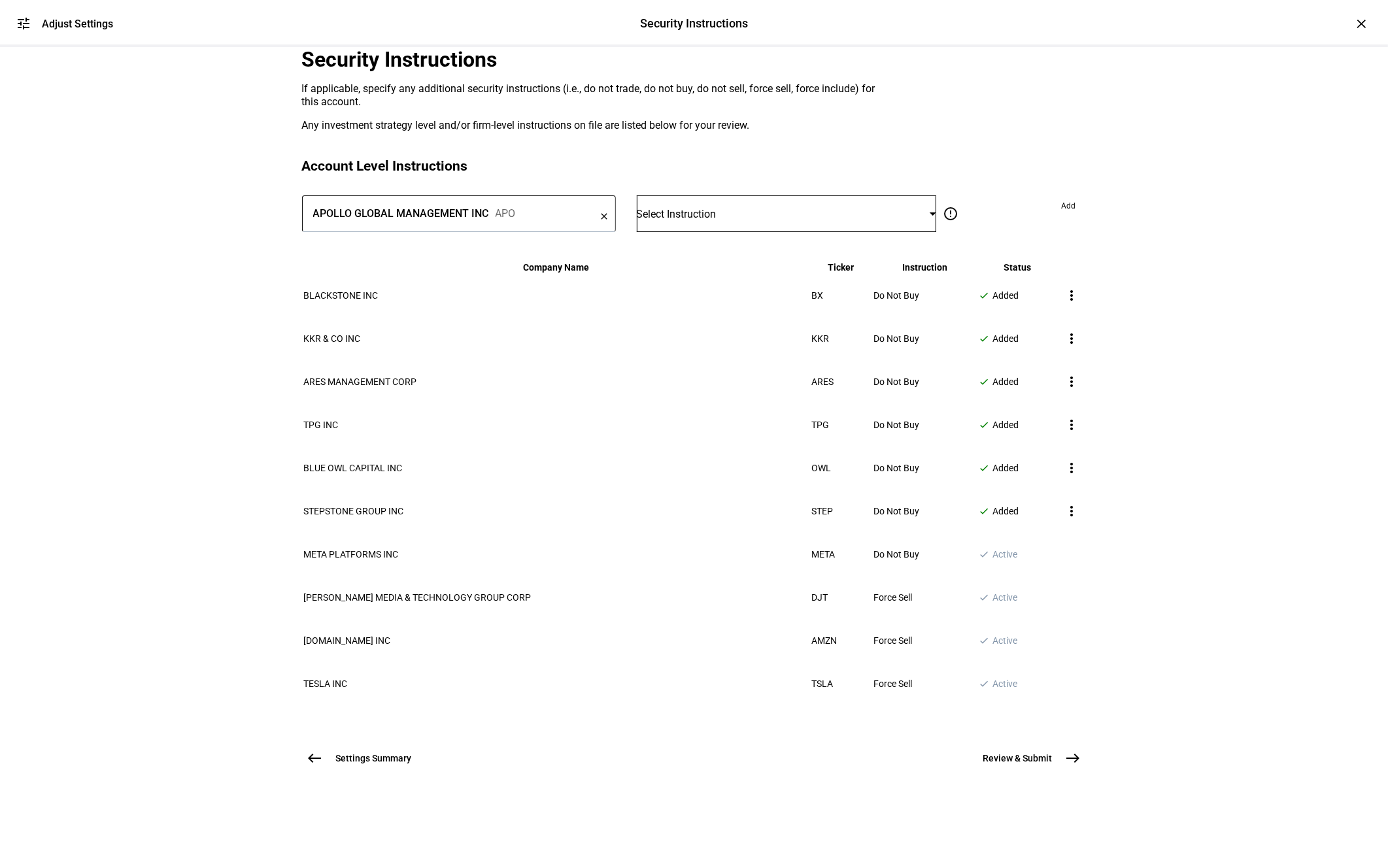
click at [689, 220] on span "Select Instruction" at bounding box center [676, 213] width 80 height 12
click at [694, 477] on span "Do Not Buy" at bounding box center [679, 482] width 46 height 11
click at [1062, 216] on span "Add" at bounding box center [1069, 206] width 14 height 21
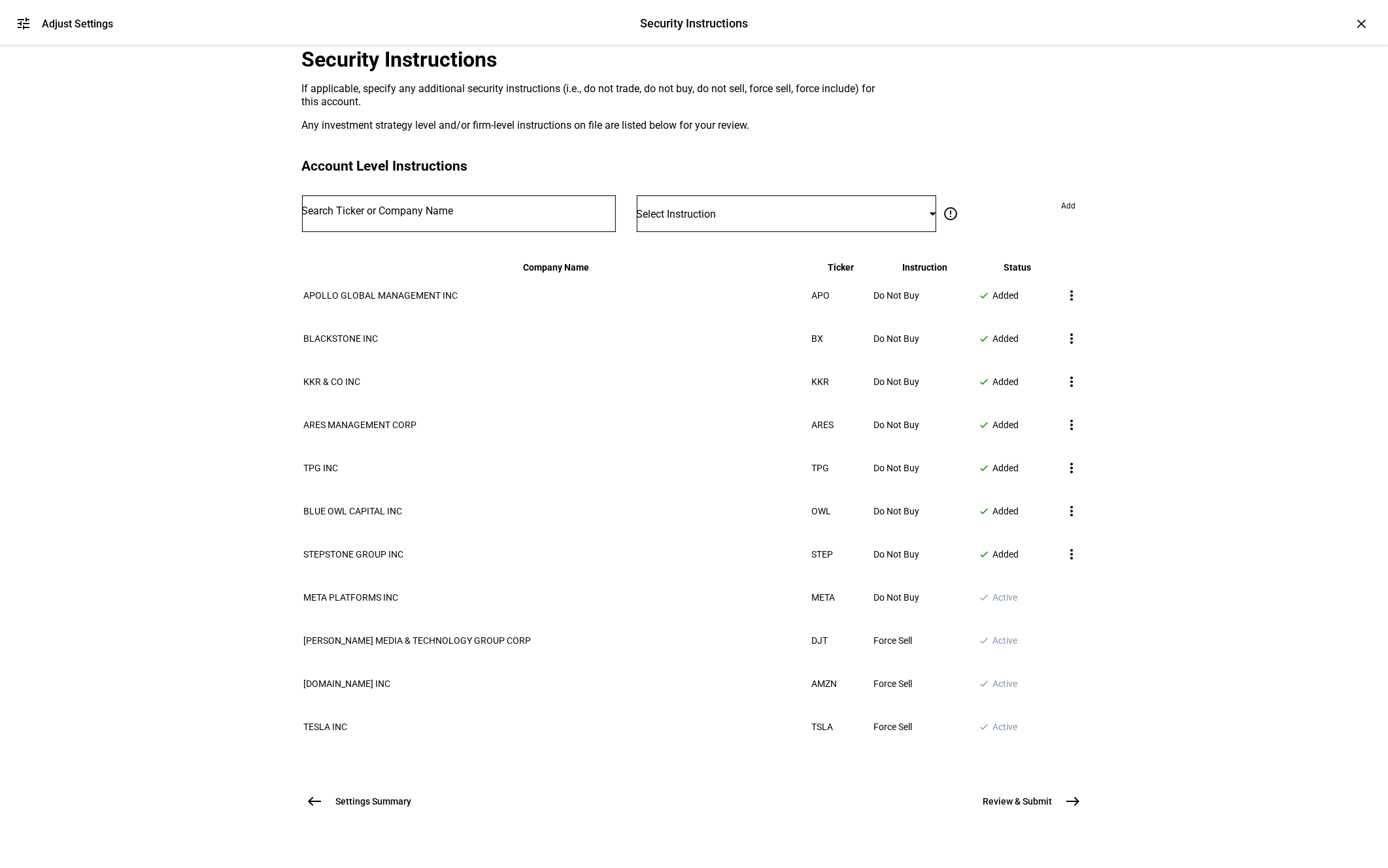
scroll to position [223, 0]
click at [1056, 790] on button "Review & Submit east" at bounding box center [1027, 801] width 119 height 26
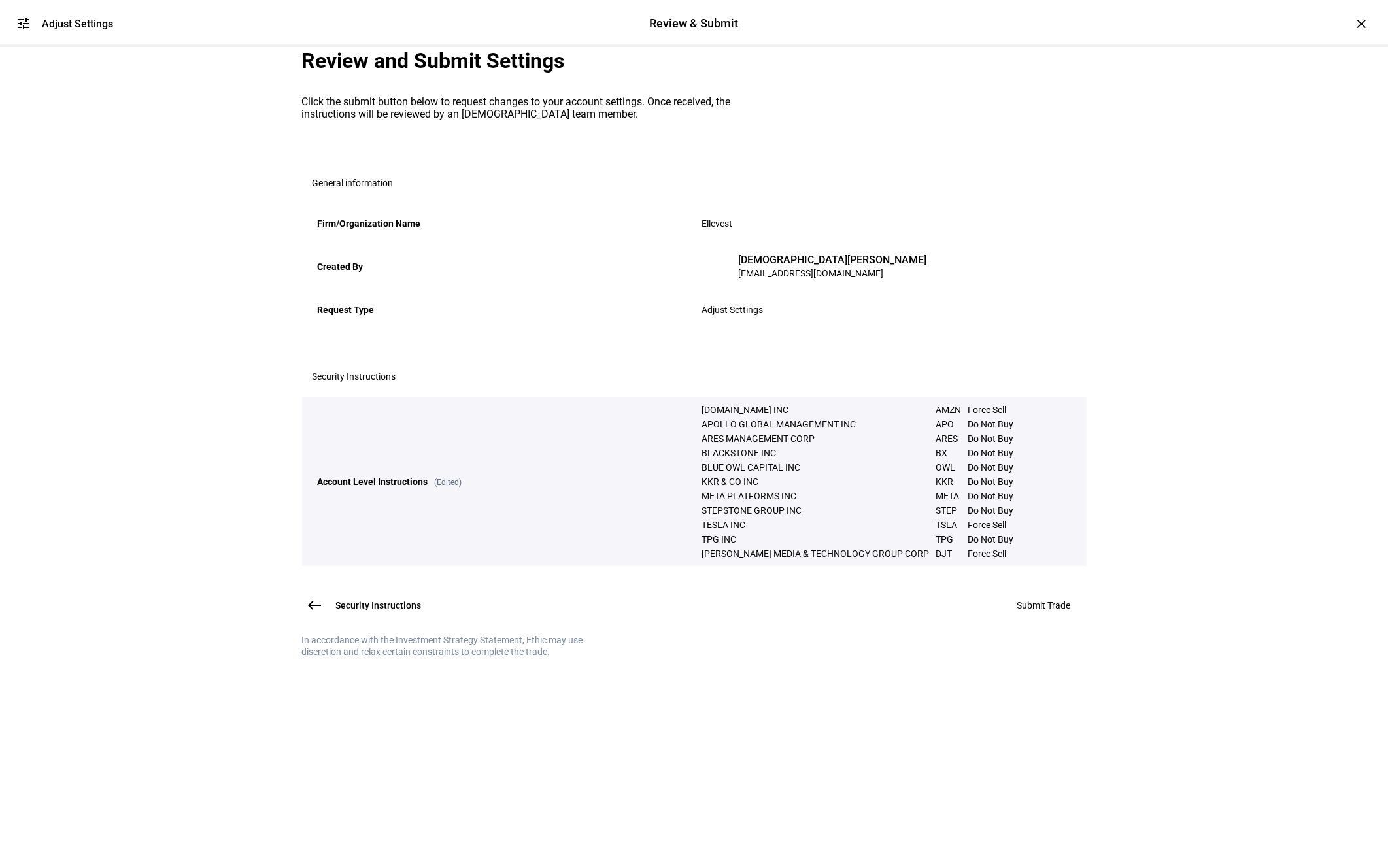
scroll to position [0, 0]
click at [1030, 610] on span "Submit Trade" at bounding box center [1044, 605] width 54 height 11
